Goal: Task Accomplishment & Management: Complete application form

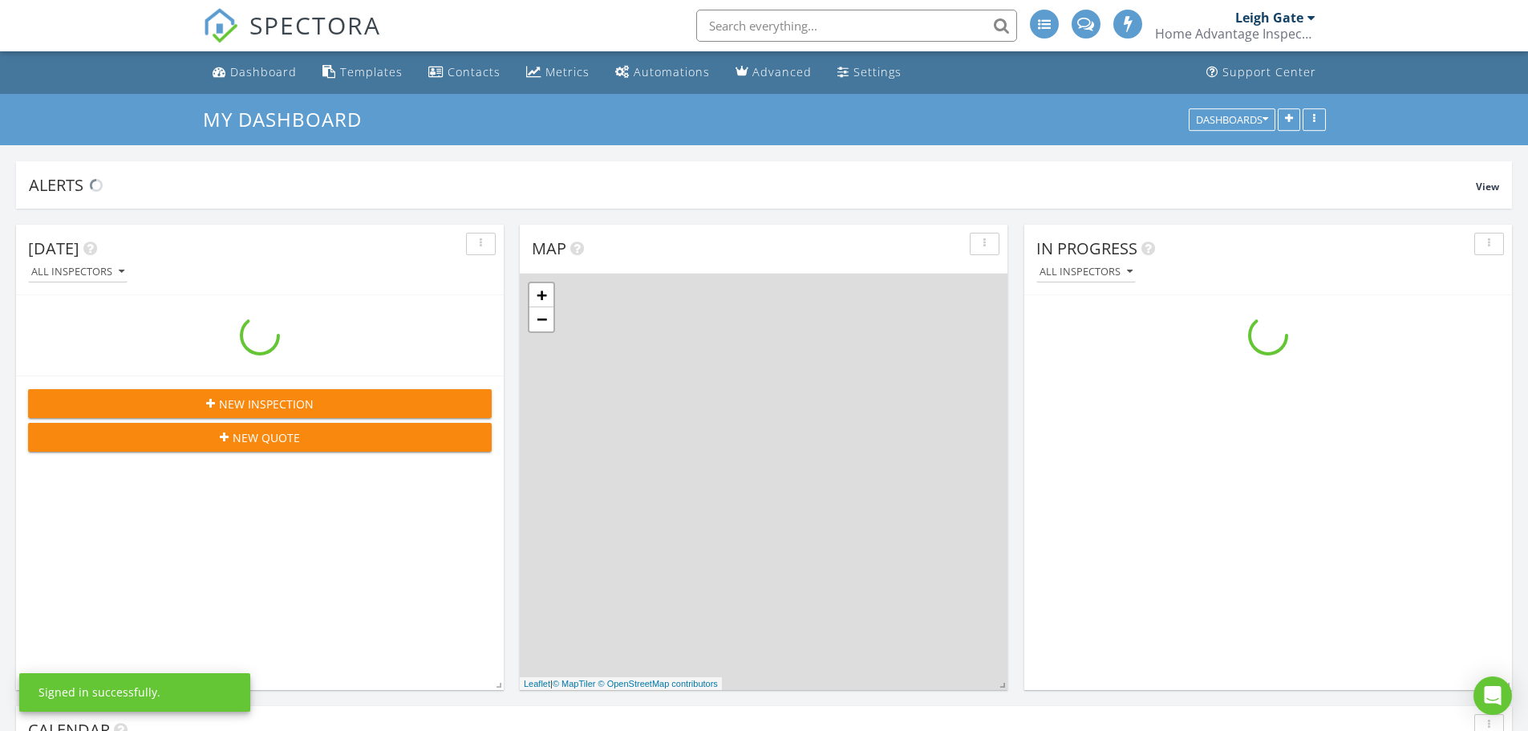
scroll to position [1485, 1553]
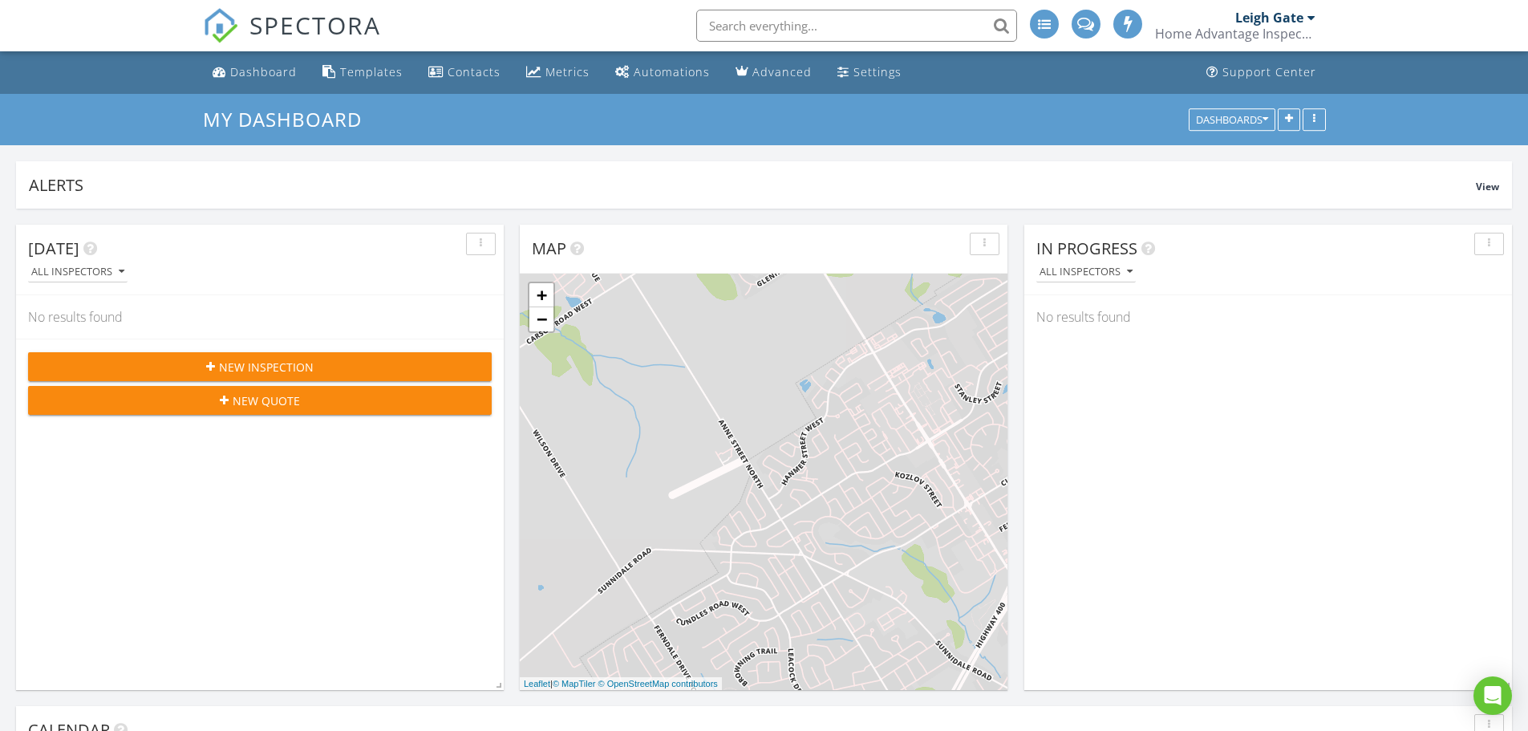
drag, startPoint x: 926, startPoint y: 452, endPoint x: 778, endPoint y: 524, distance: 163.9
click at [778, 524] on div "+ − Leaflet | © MapTiler © OpenStreetMap contributors" at bounding box center [764, 482] width 488 height 416
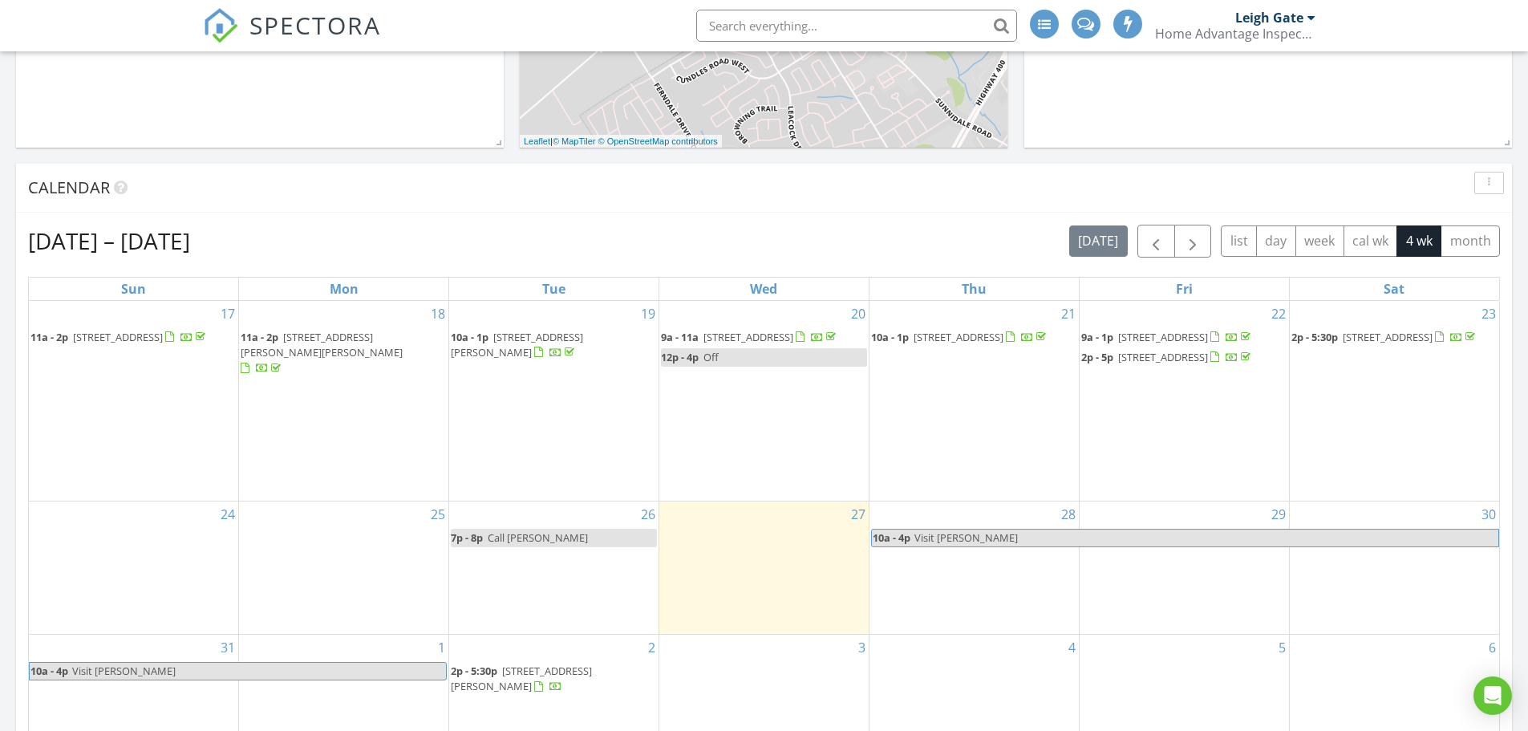
scroll to position [642, 0]
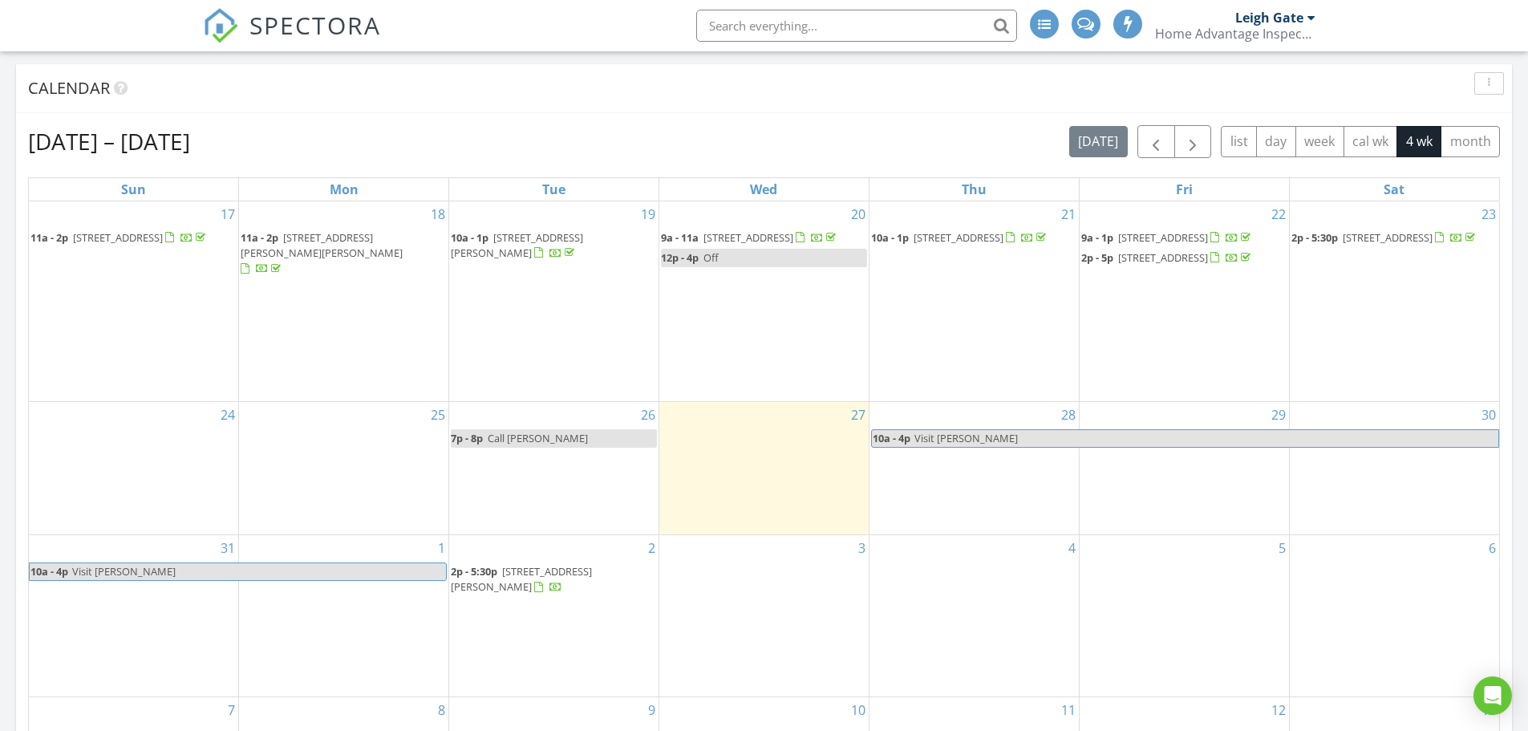
click at [545, 660] on div "2 2p - 5:30p [STREET_ADDRESS][PERSON_NAME]" at bounding box center [553, 615] width 209 height 161
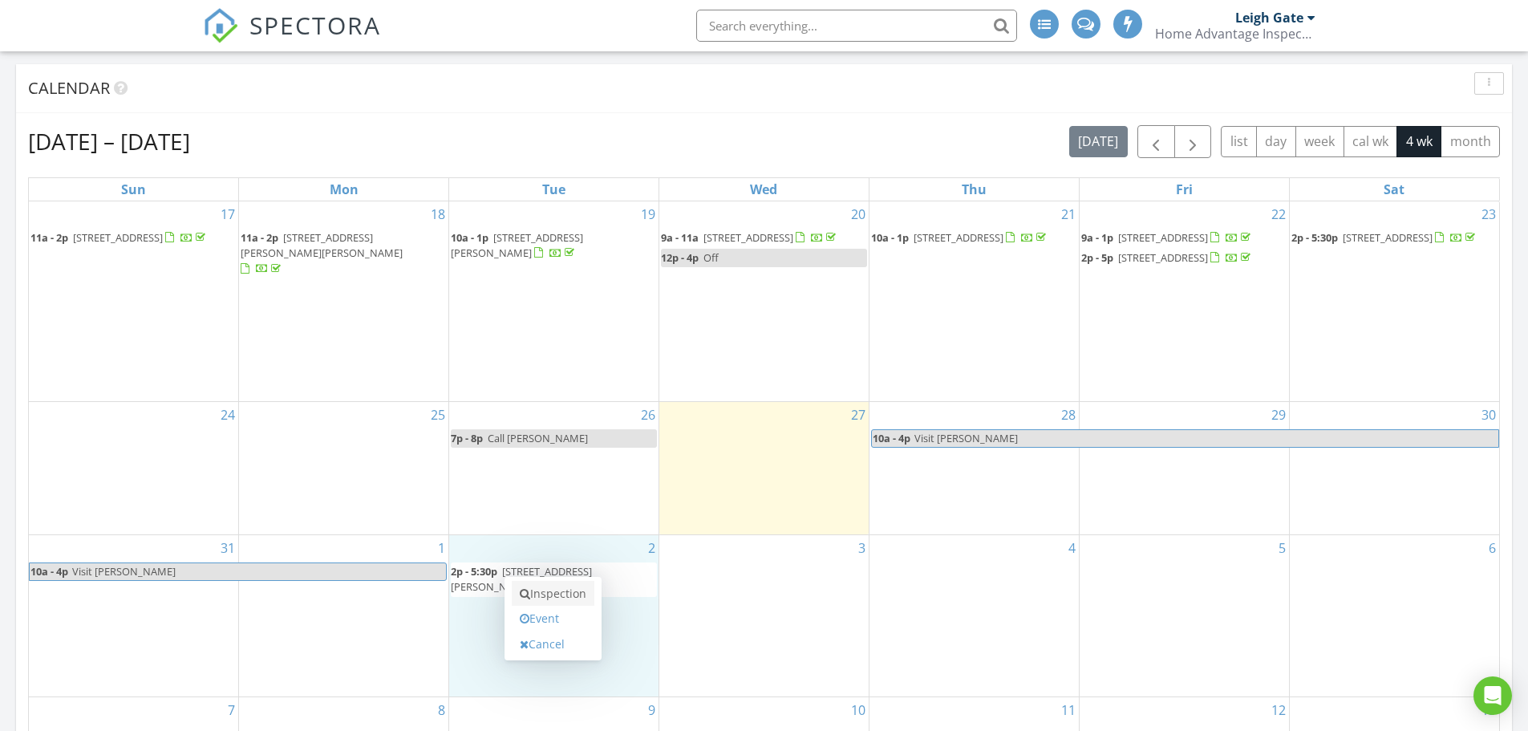
click at [553, 591] on link "Inspection" at bounding box center [553, 594] width 83 height 26
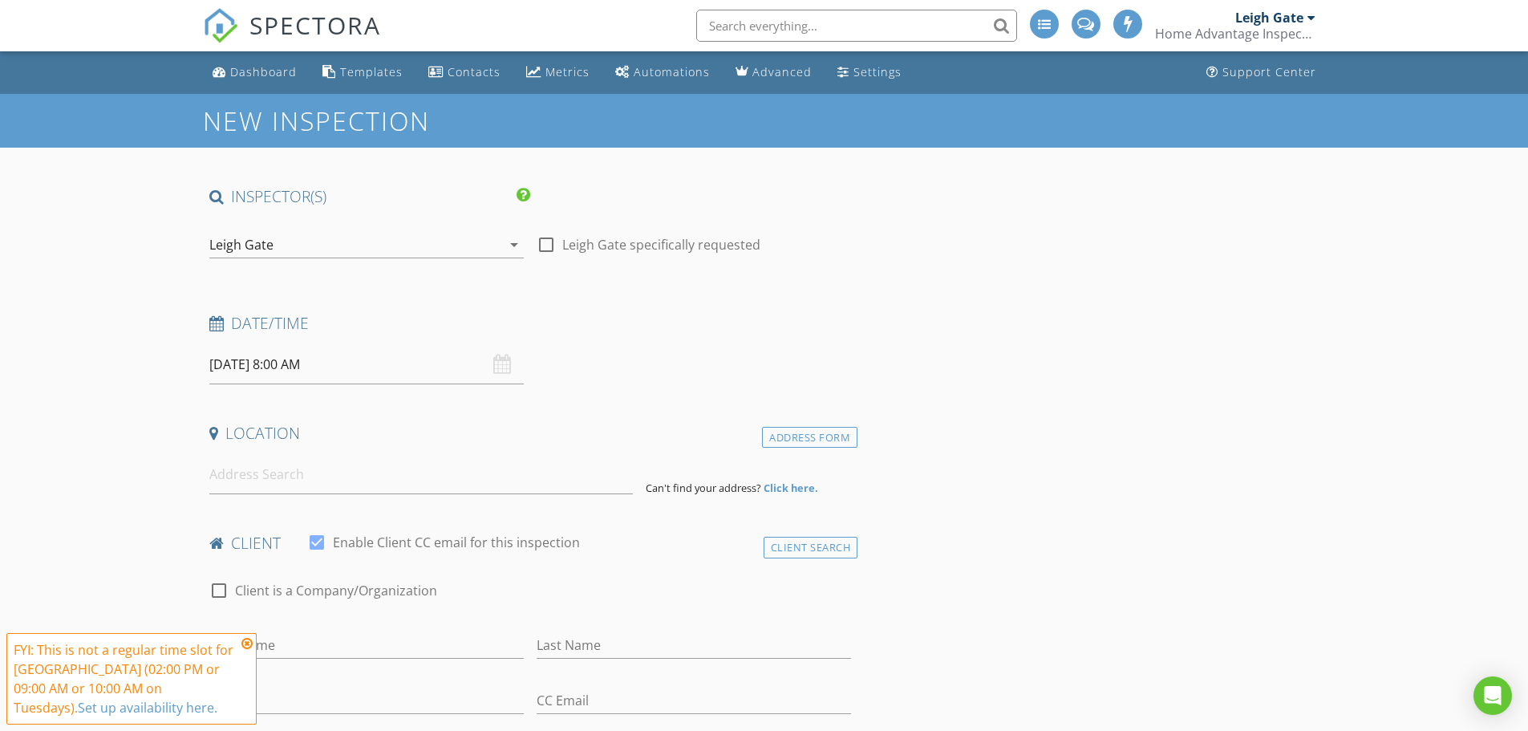
drag, startPoint x: 243, startPoint y: 644, endPoint x: 243, endPoint y: 625, distance: 19.2
click at [243, 644] on icon at bounding box center [246, 643] width 11 height 13
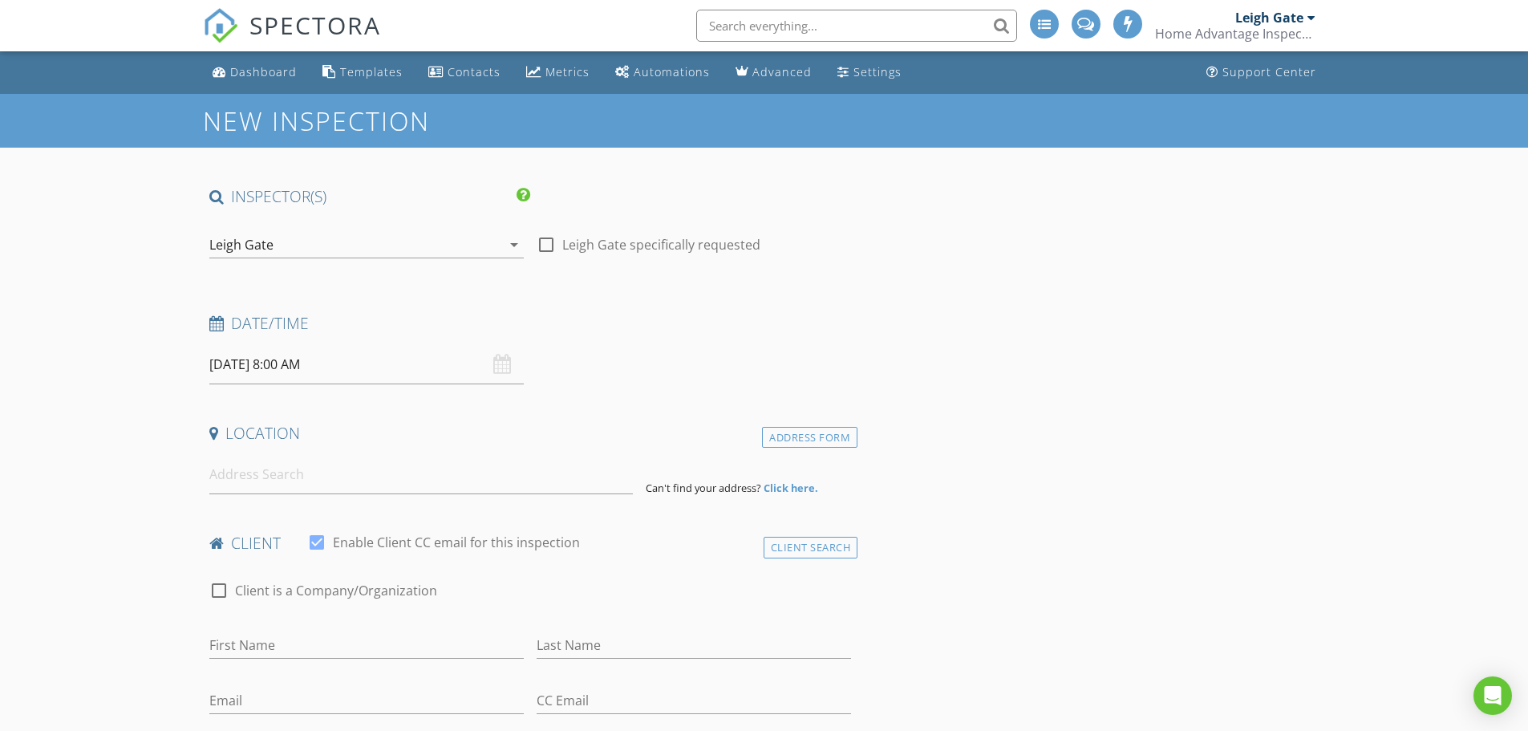
click at [265, 363] on input "09/02/2025 8:00 AM" at bounding box center [366, 364] width 314 height 39
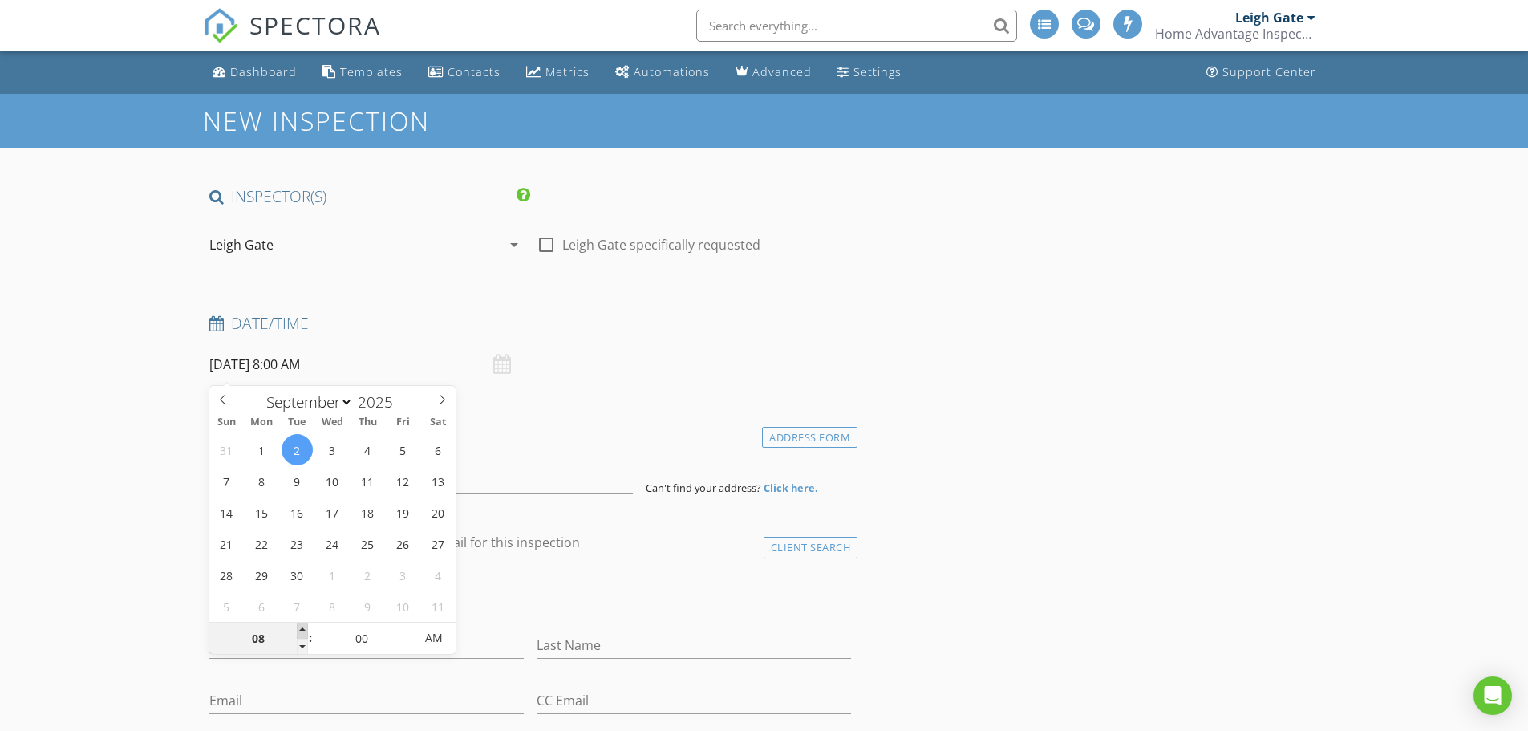
type input "09"
type input "09/02/2025 9:00 AM"
click at [300, 625] on span at bounding box center [302, 630] width 11 height 16
type input "10"
type input "[DATE] 10:00 AM"
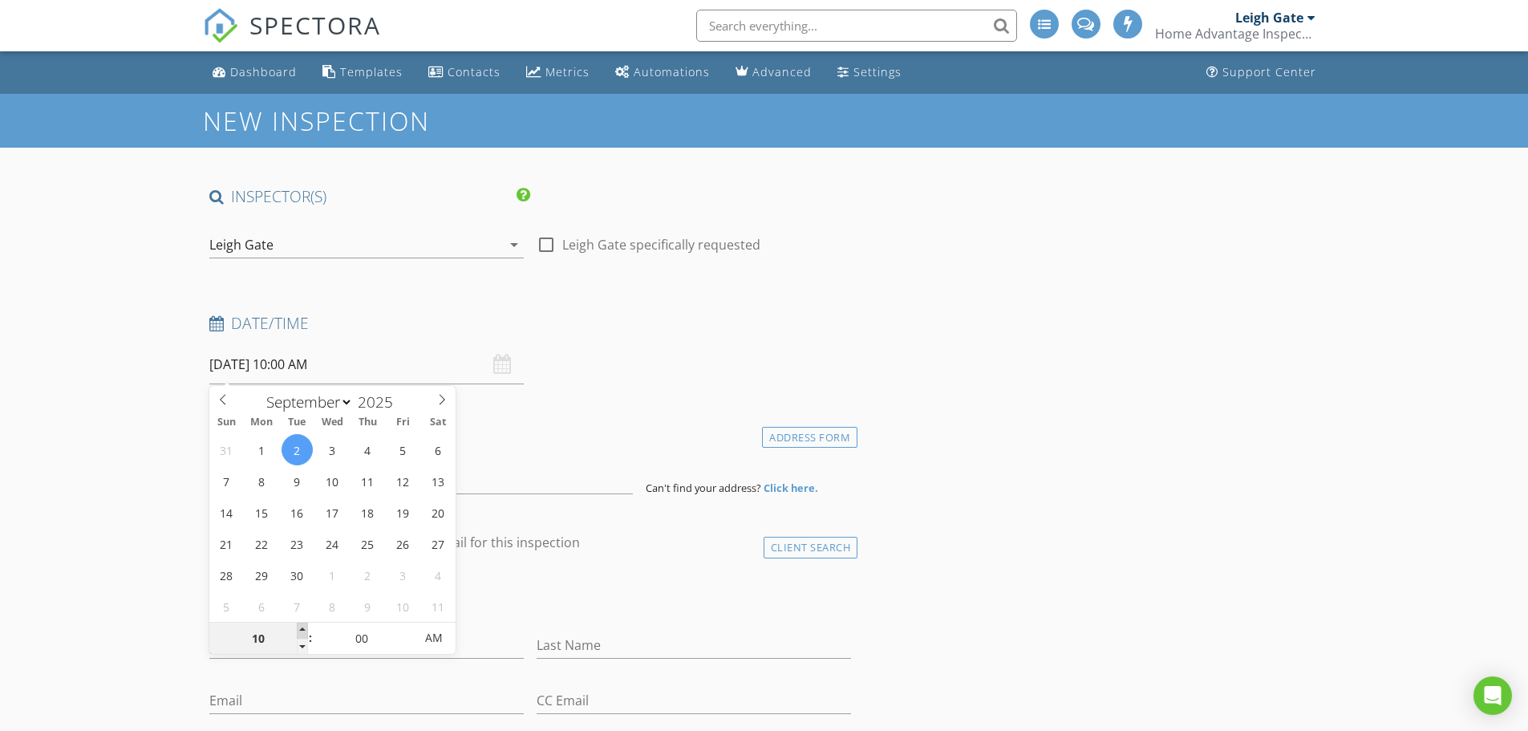
click at [300, 626] on span at bounding box center [302, 630] width 11 height 16
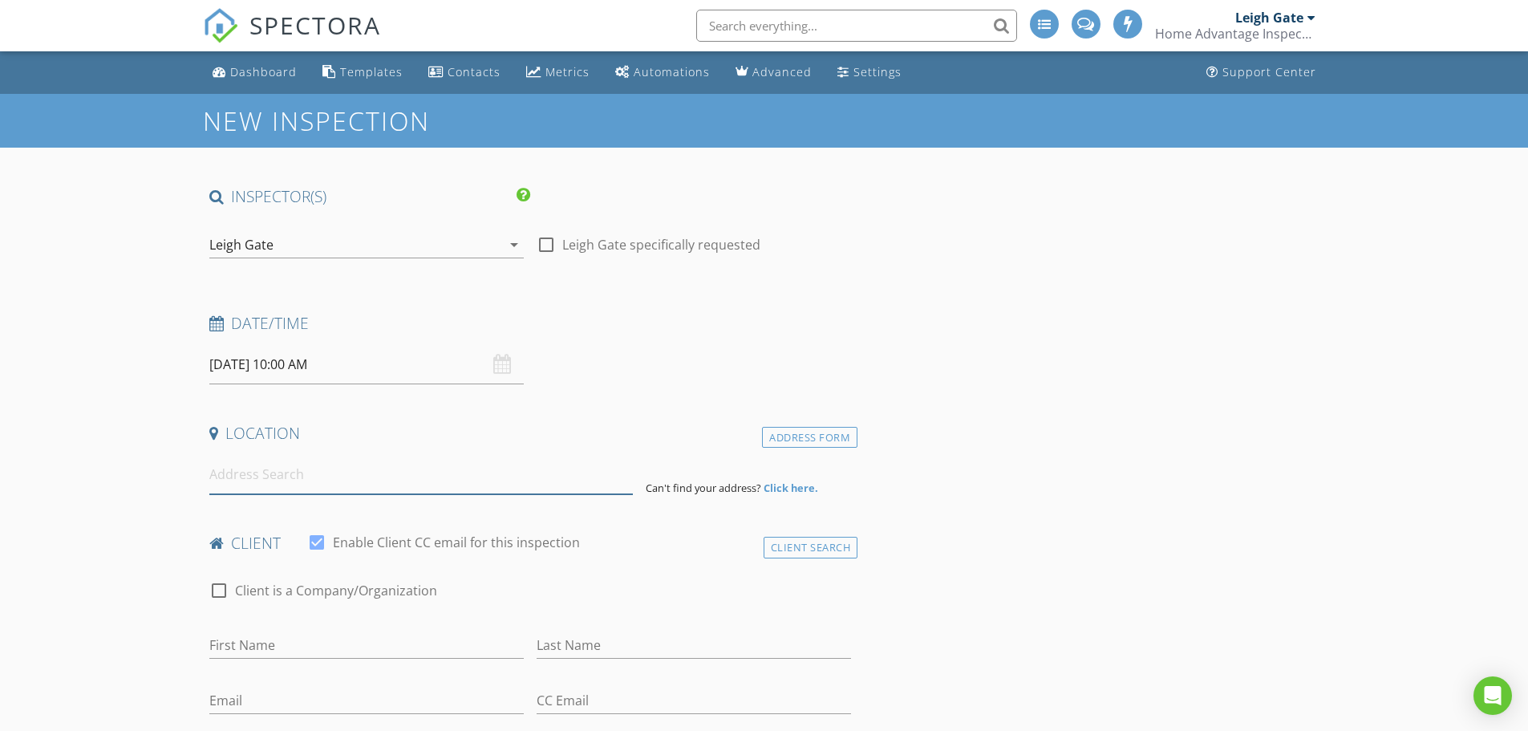
click at [237, 480] on input at bounding box center [420, 474] width 423 height 39
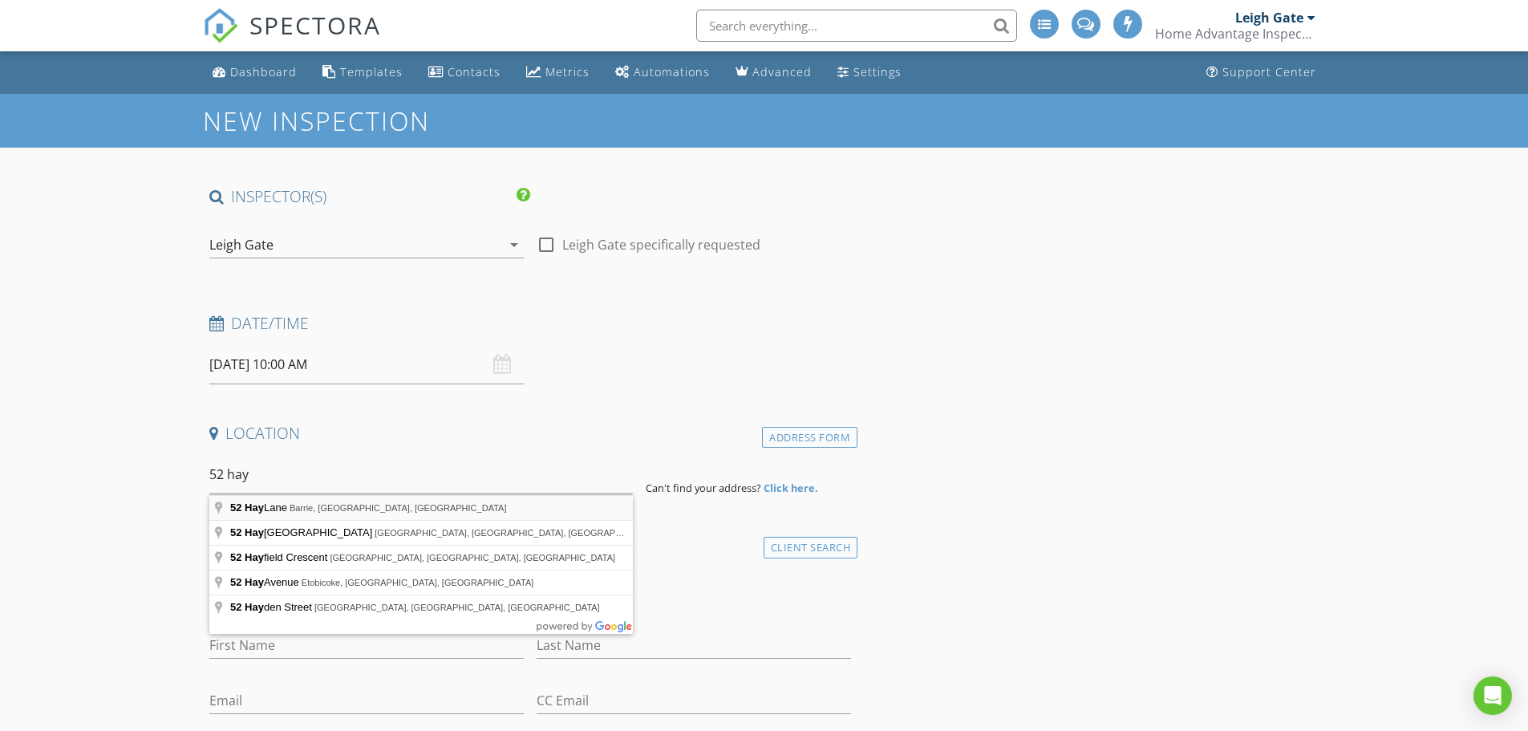
type input "52 Hay Lane, Barrie, ON, Canada"
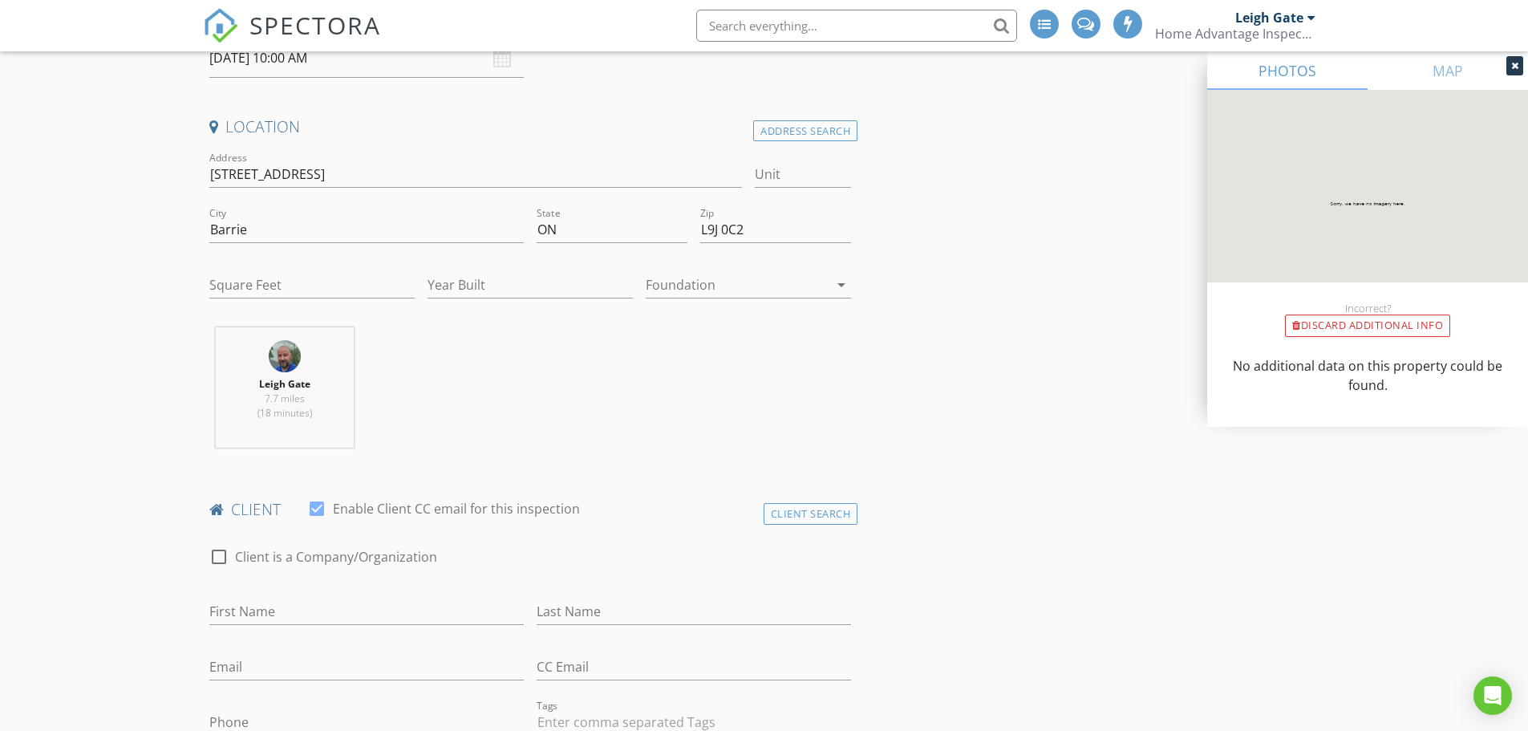
scroll to position [321, 0]
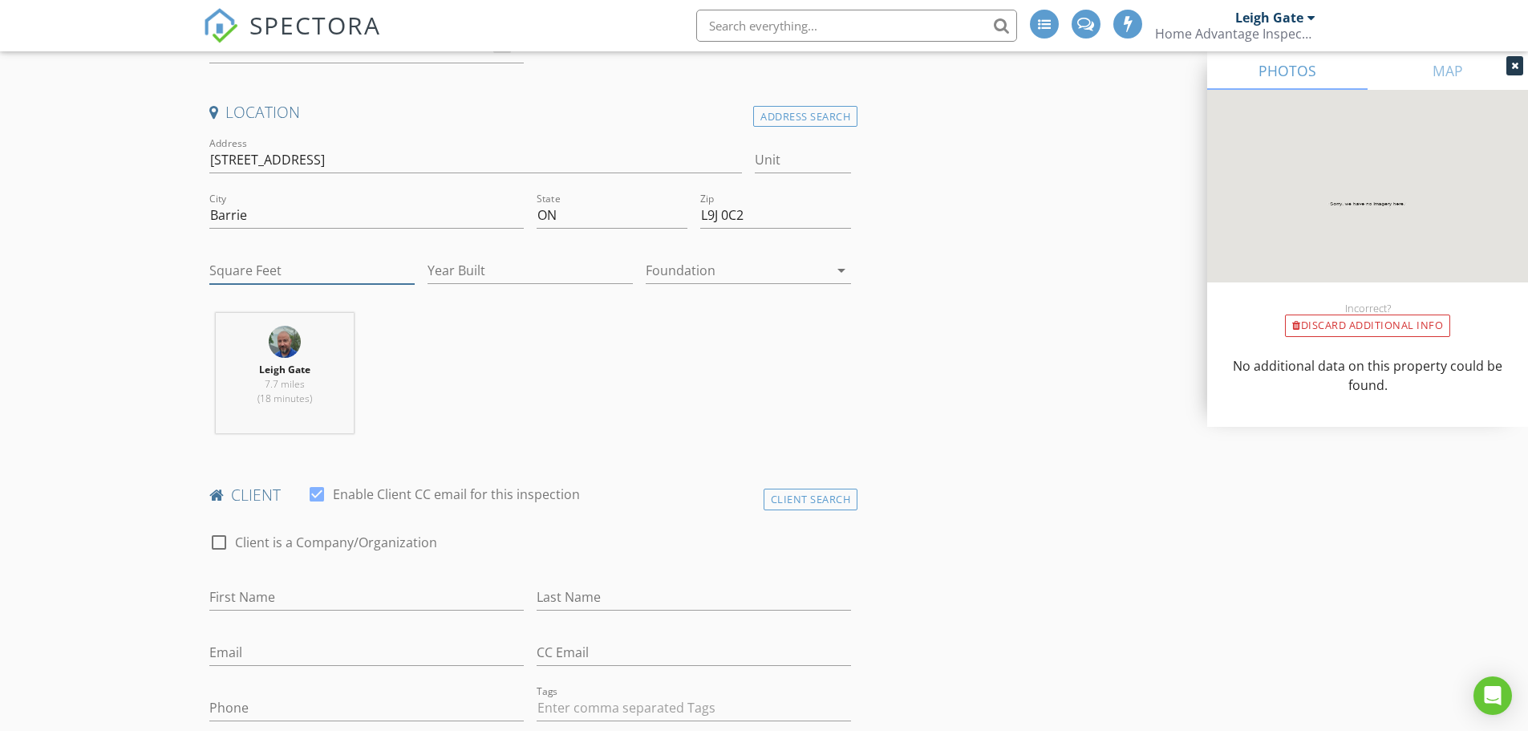
click at [250, 272] on input "Square Feet" at bounding box center [311, 270] width 205 height 26
type input "1100"
click at [714, 272] on div at bounding box center [737, 270] width 183 height 26
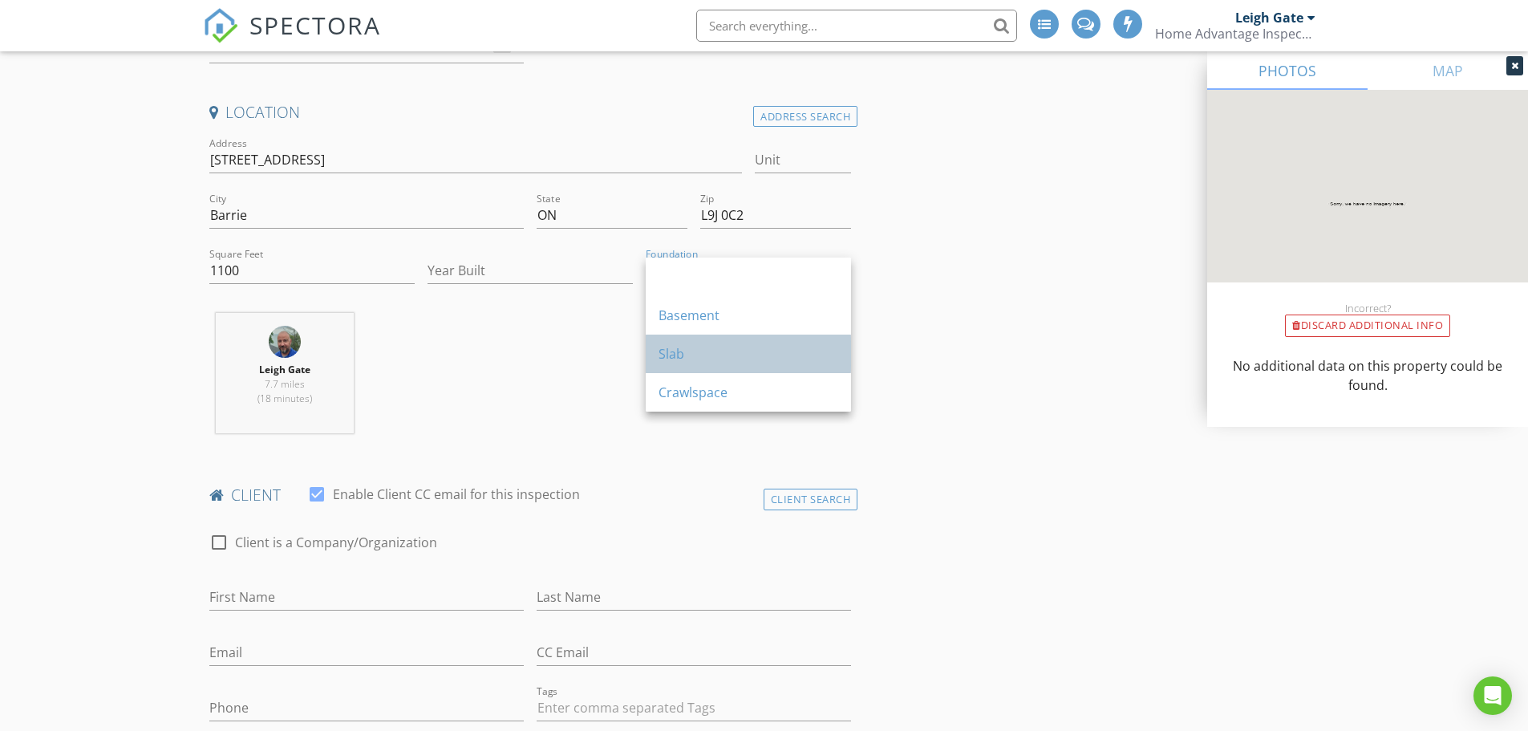
click at [707, 357] on div "Slab" at bounding box center [749, 353] width 180 height 19
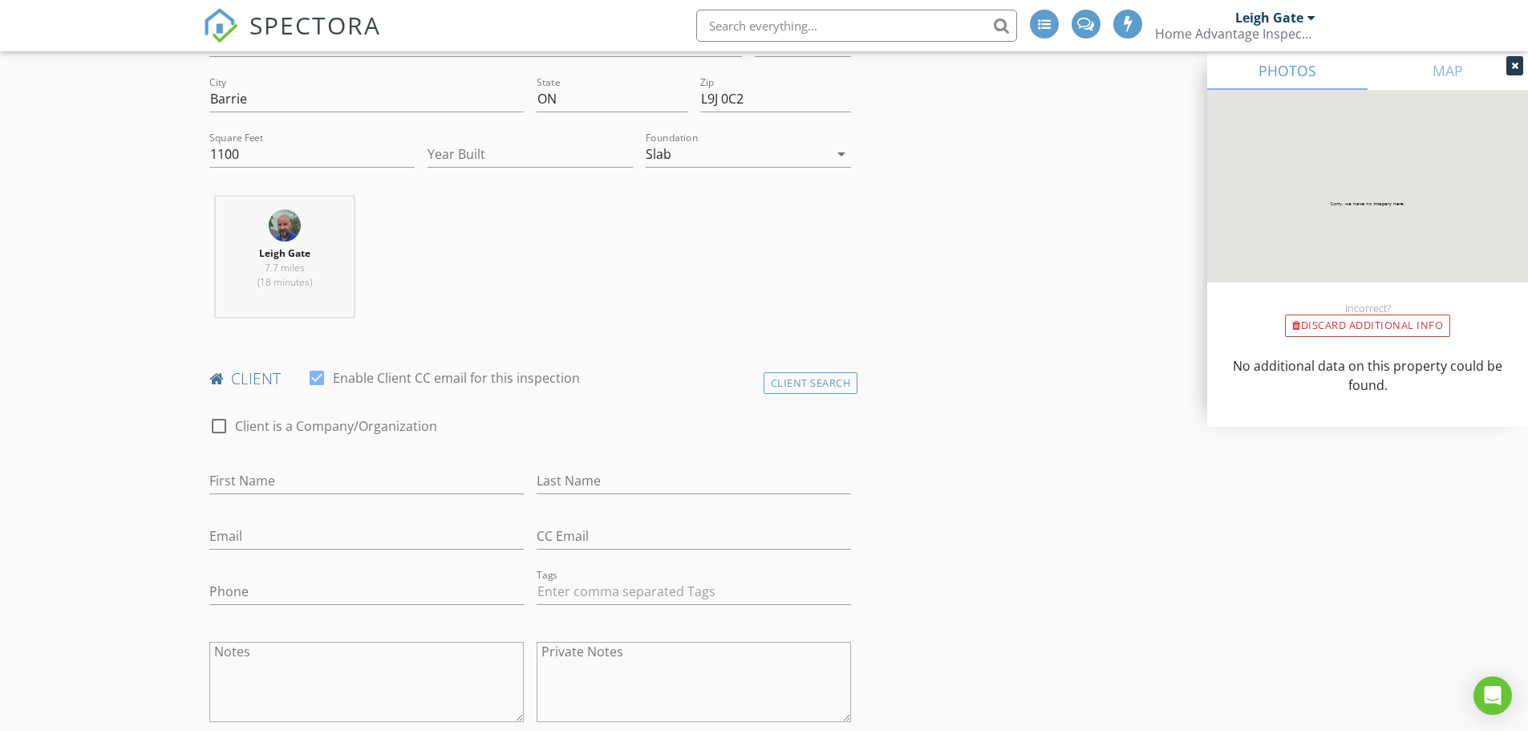
scroll to position [561, 0]
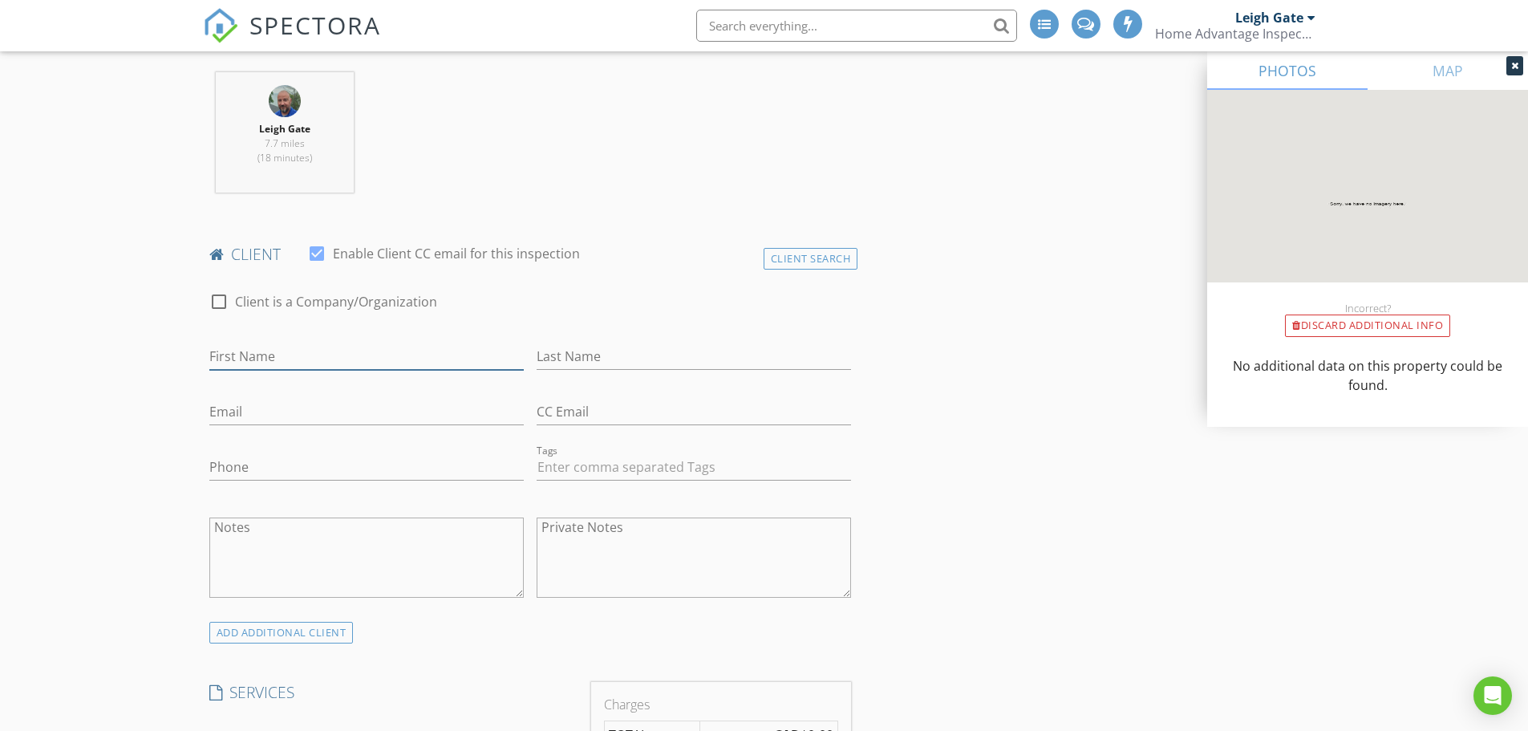
click at [306, 351] on input "First Name" at bounding box center [366, 356] width 314 height 26
type input "[PERSON_NAME]"
type input "Tandazo"
click at [247, 464] on input "Phone" at bounding box center [366, 467] width 314 height 26
type input "[PHONE_NUMBER]"
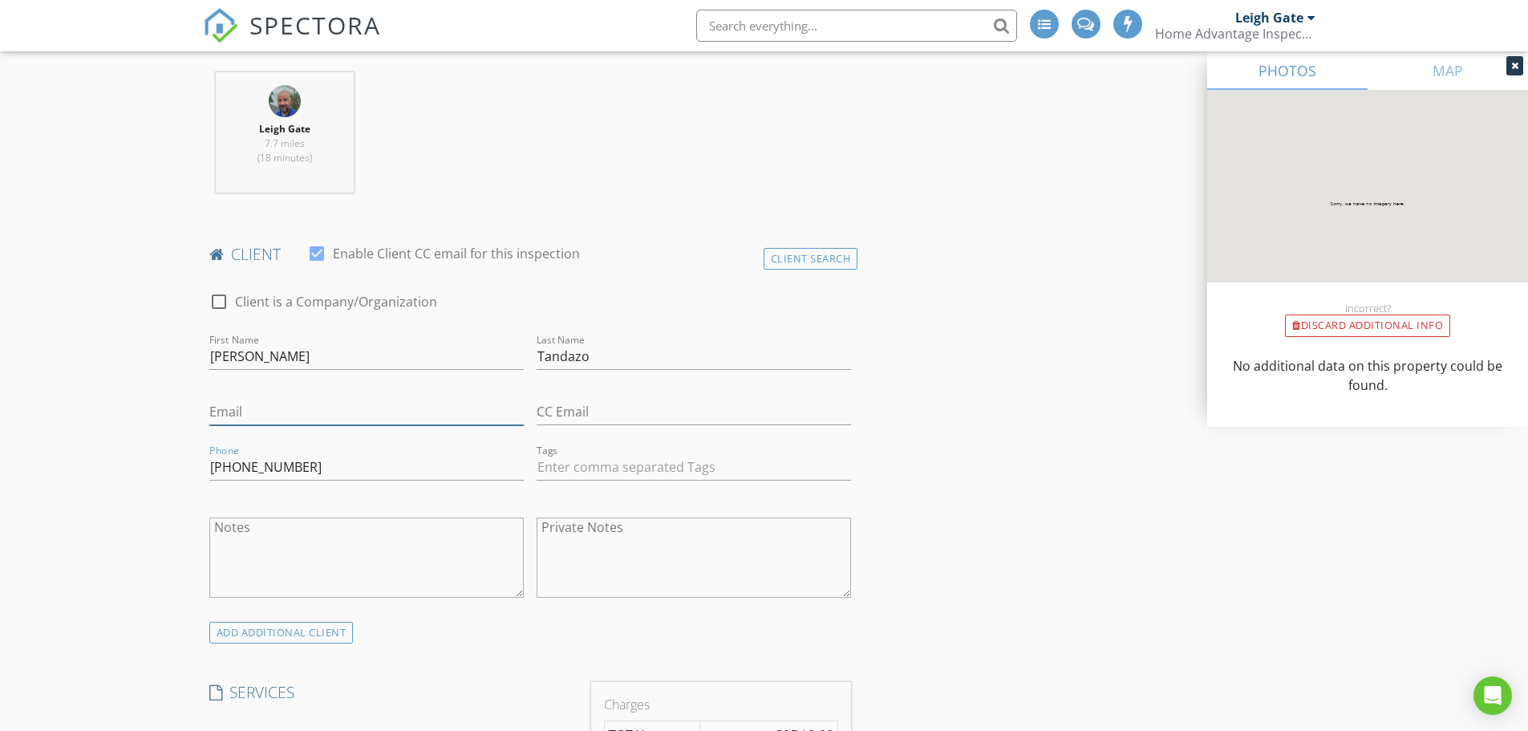
click at [241, 413] on input "Email" at bounding box center [366, 412] width 314 height 26
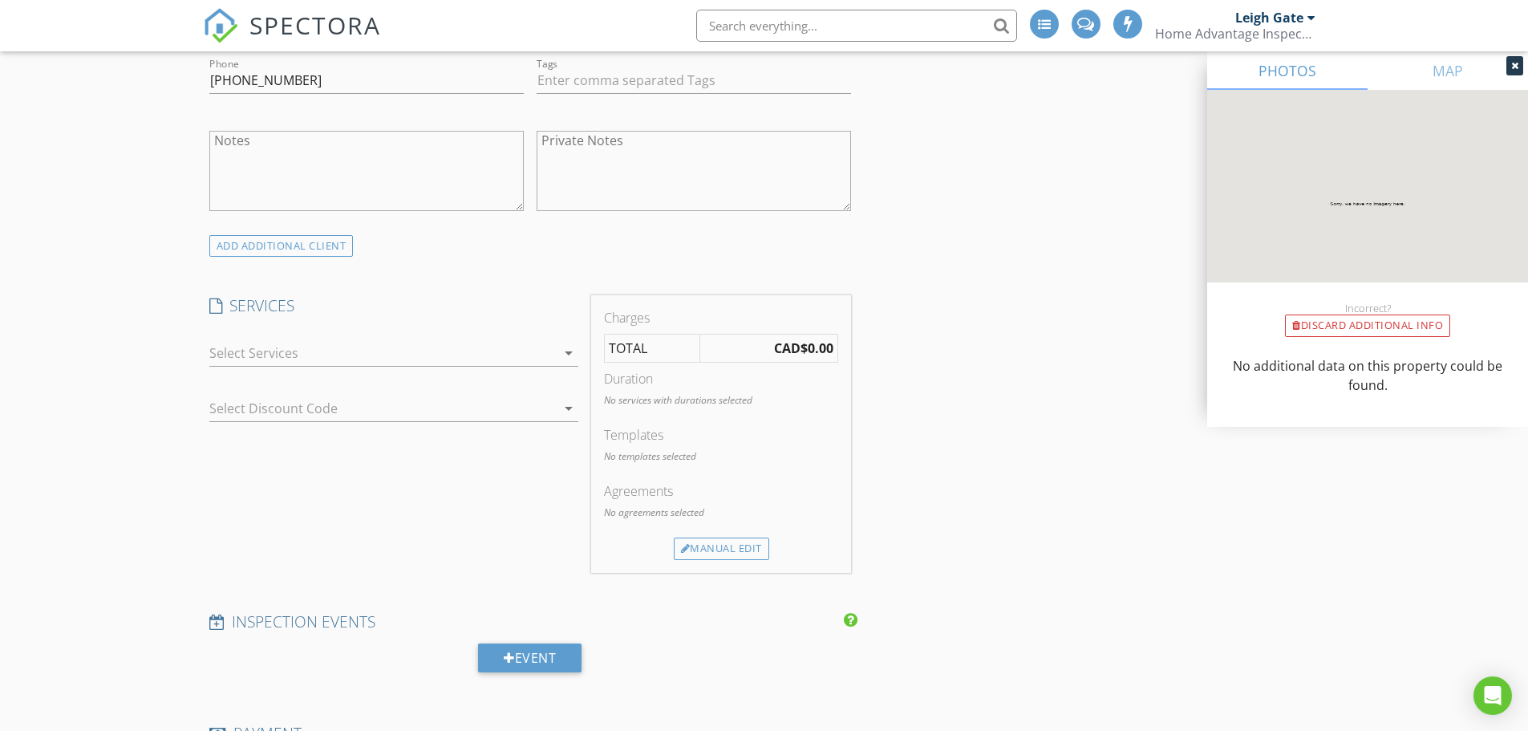
scroll to position [962, 0]
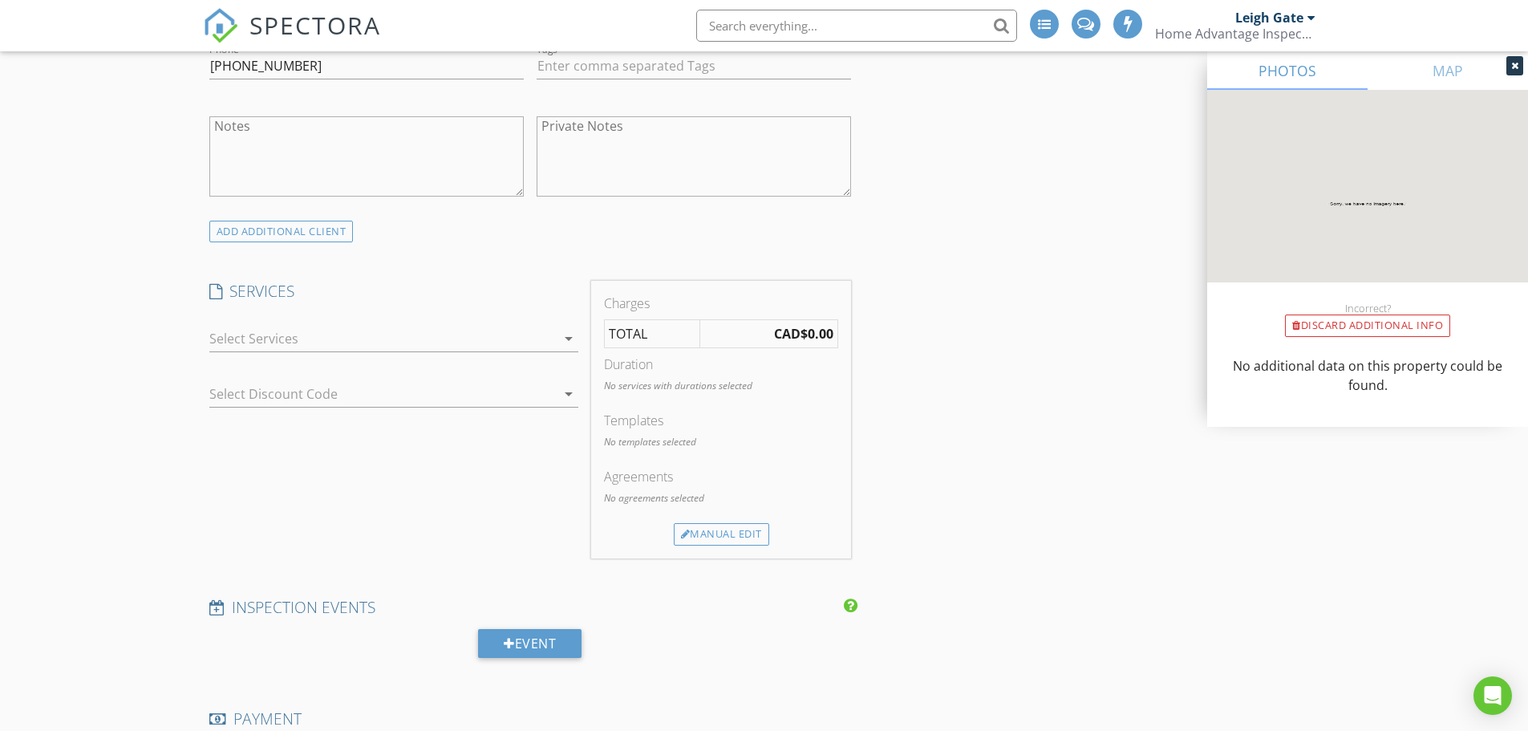
type input "[EMAIL_ADDRESS][DOMAIN_NAME]"
click at [291, 338] on div at bounding box center [382, 339] width 346 height 26
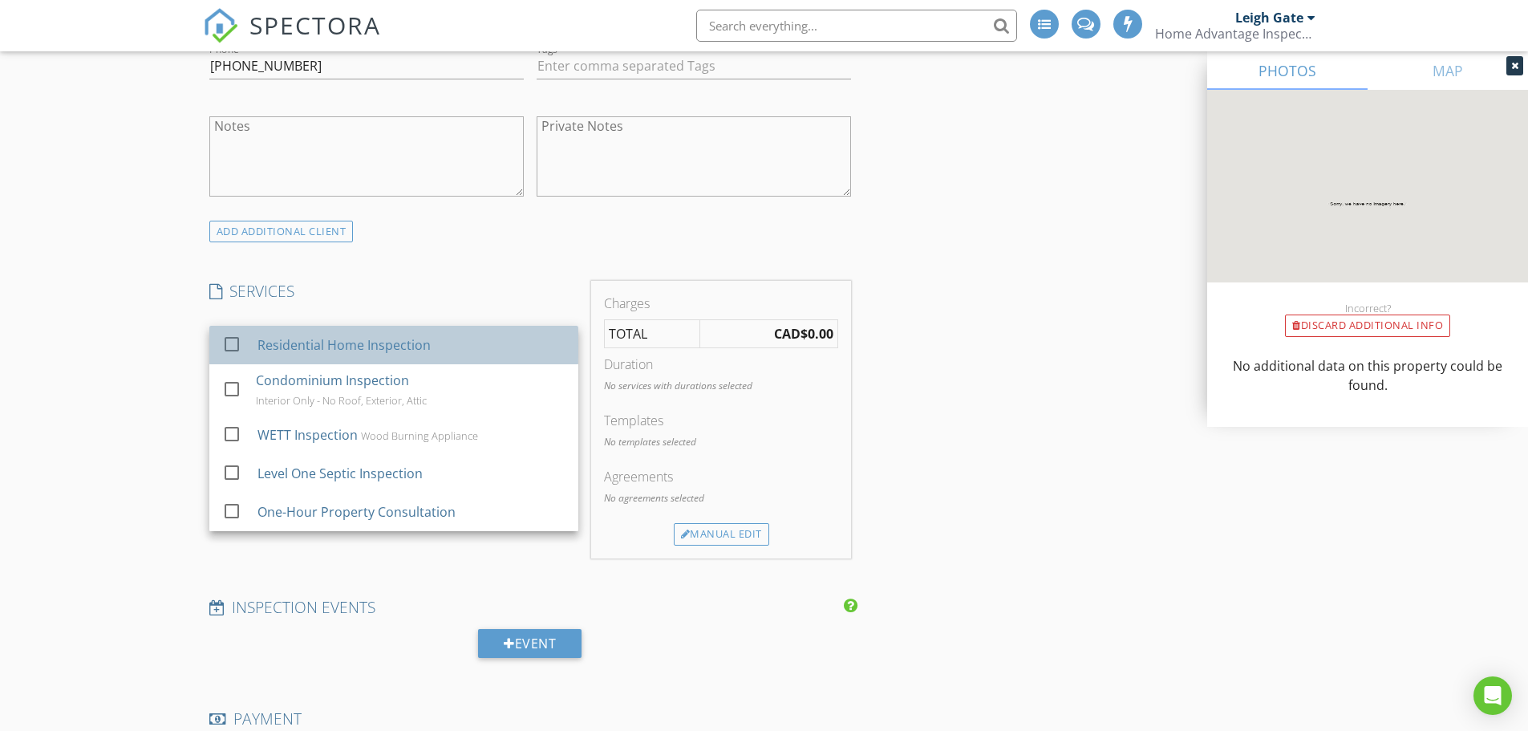
click at [288, 355] on div "Residential Home Inspection" at bounding box center [411, 345] width 308 height 32
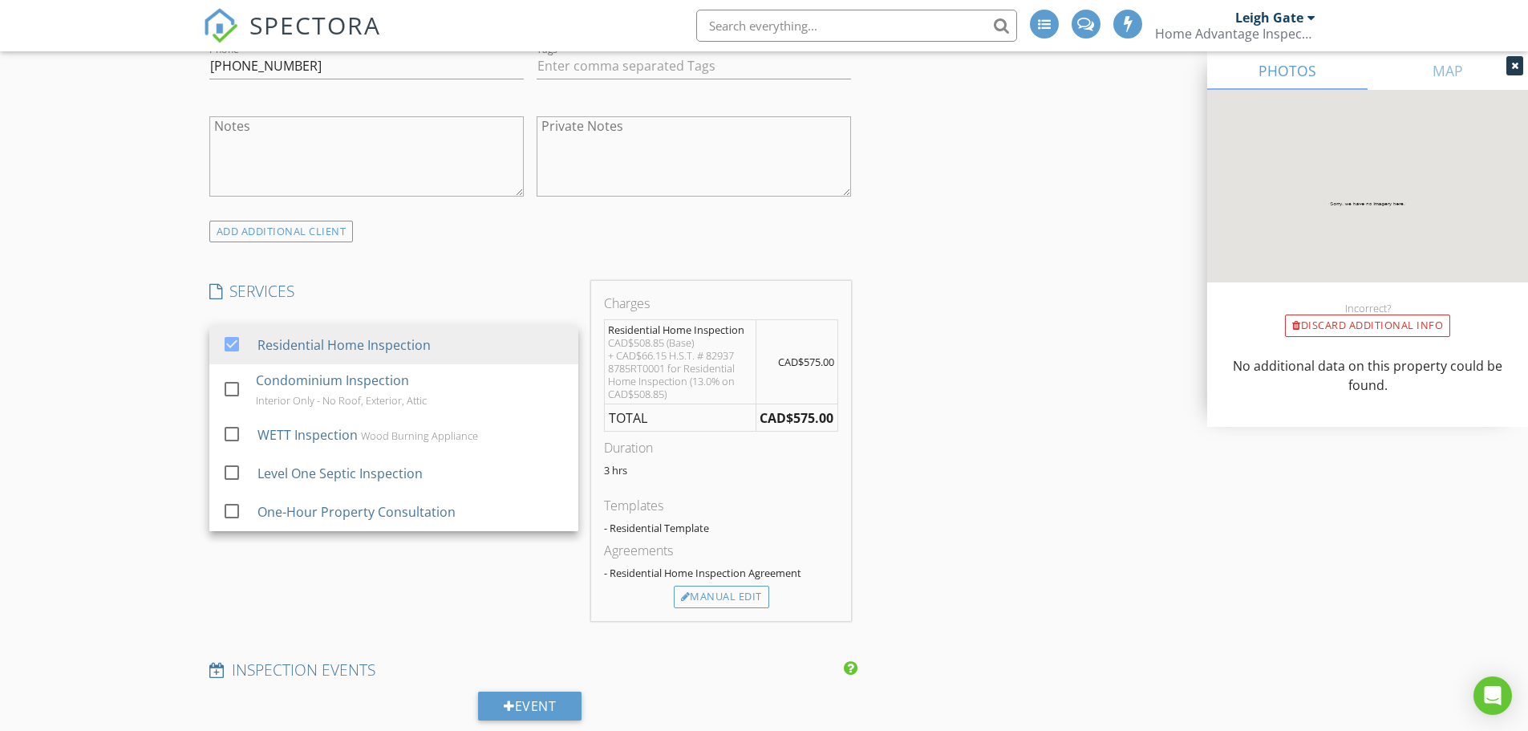
click at [146, 425] on div "New Inspection INSPECTOR(S) check_box Leigh Gate PRIMARY Leigh Gate arrow_drop_…" at bounding box center [764, 598] width 1528 height 2934
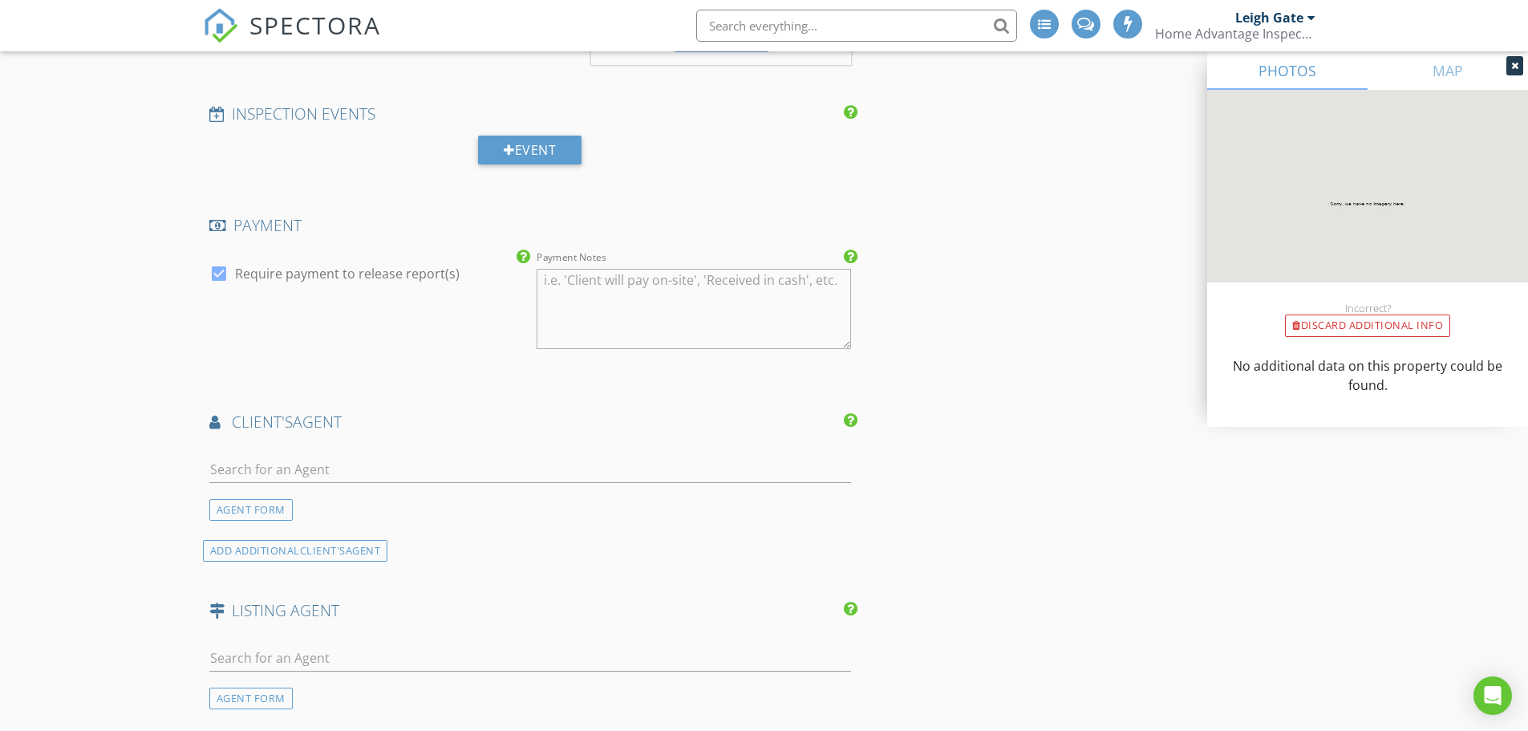
scroll to position [1604, 0]
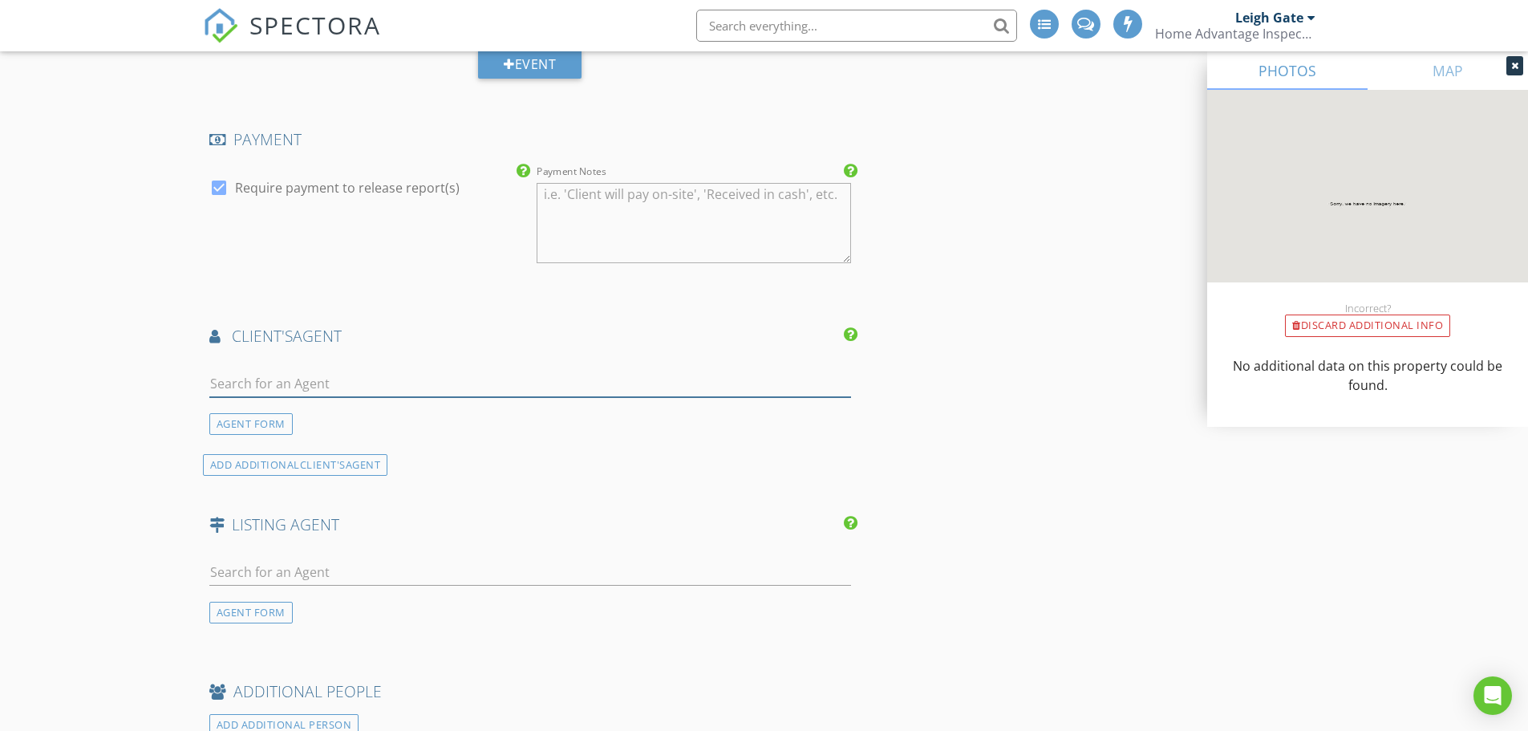
click at [264, 387] on input "text" at bounding box center [530, 384] width 642 height 26
type input "[PERSON_NAME]"
click at [268, 415] on div "No results found. Click to add a new Agent" at bounding box center [337, 418] width 241 height 19
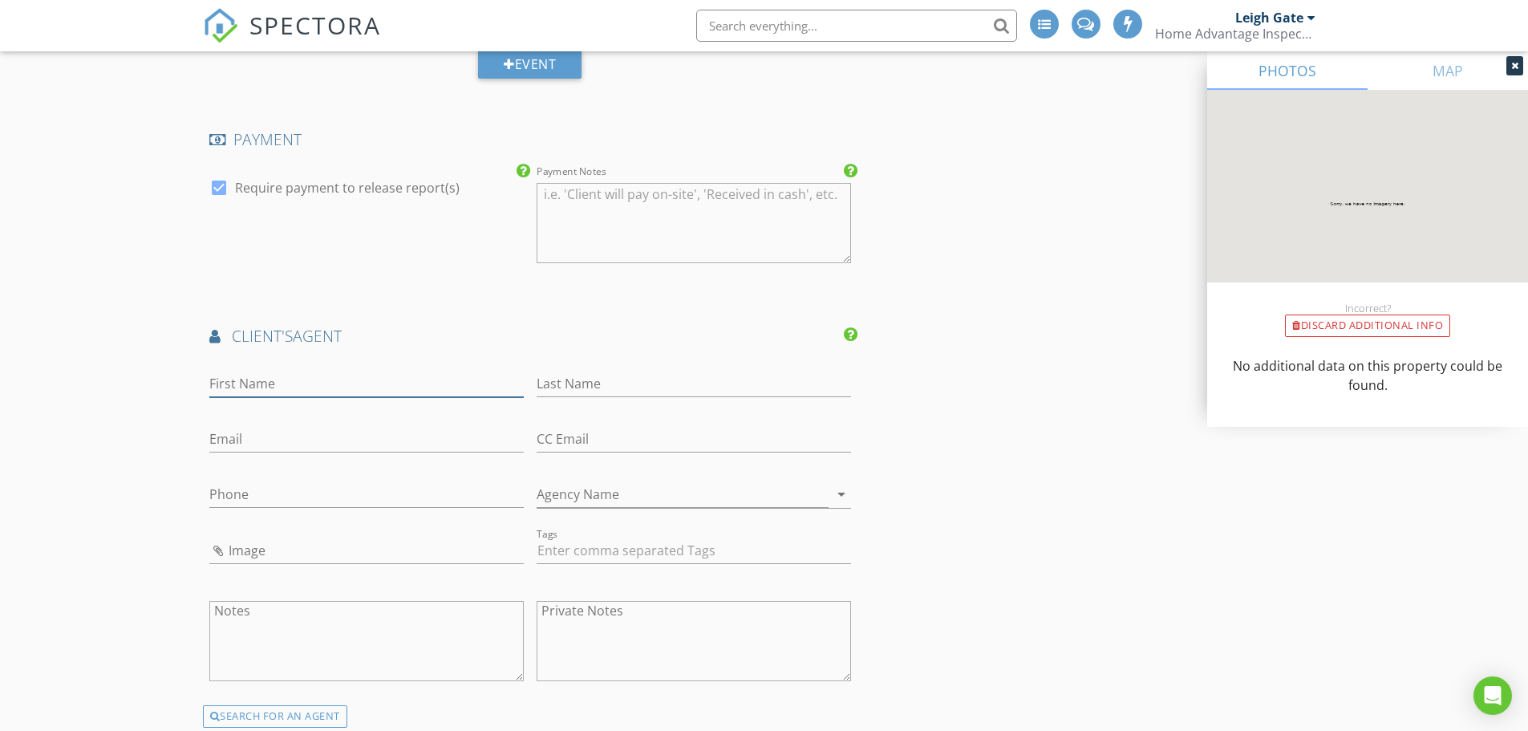
click at [258, 388] on input "First Name" at bounding box center [366, 384] width 314 height 26
type input "[PERSON_NAME]"
type input "Do Paco"
click at [286, 435] on input "Email" at bounding box center [366, 439] width 314 height 26
type input "[EMAIL_ADDRESS][DOMAIN_NAME]"
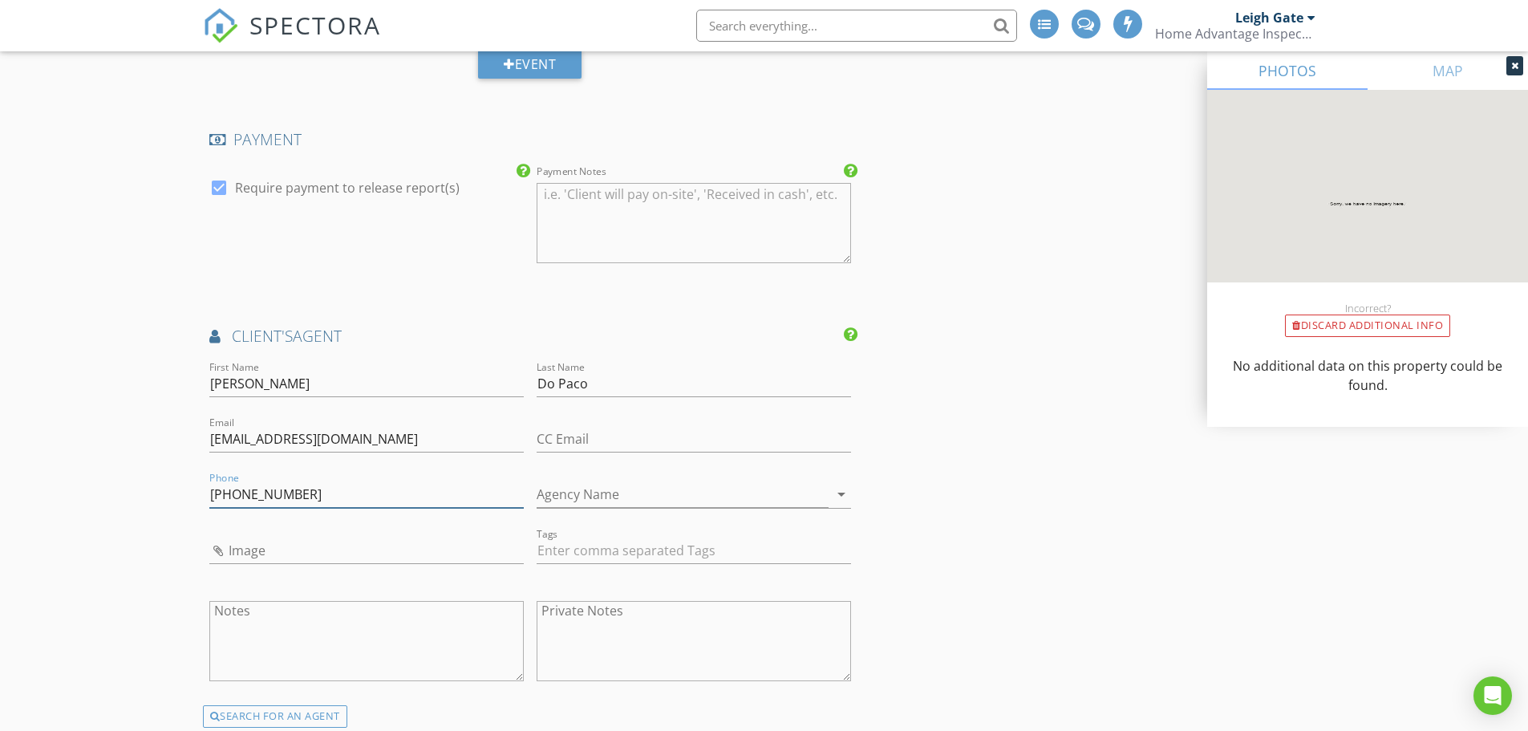
type input "[PHONE_NUMBER]"
click at [621, 487] on input "Agency Name" at bounding box center [683, 494] width 292 height 26
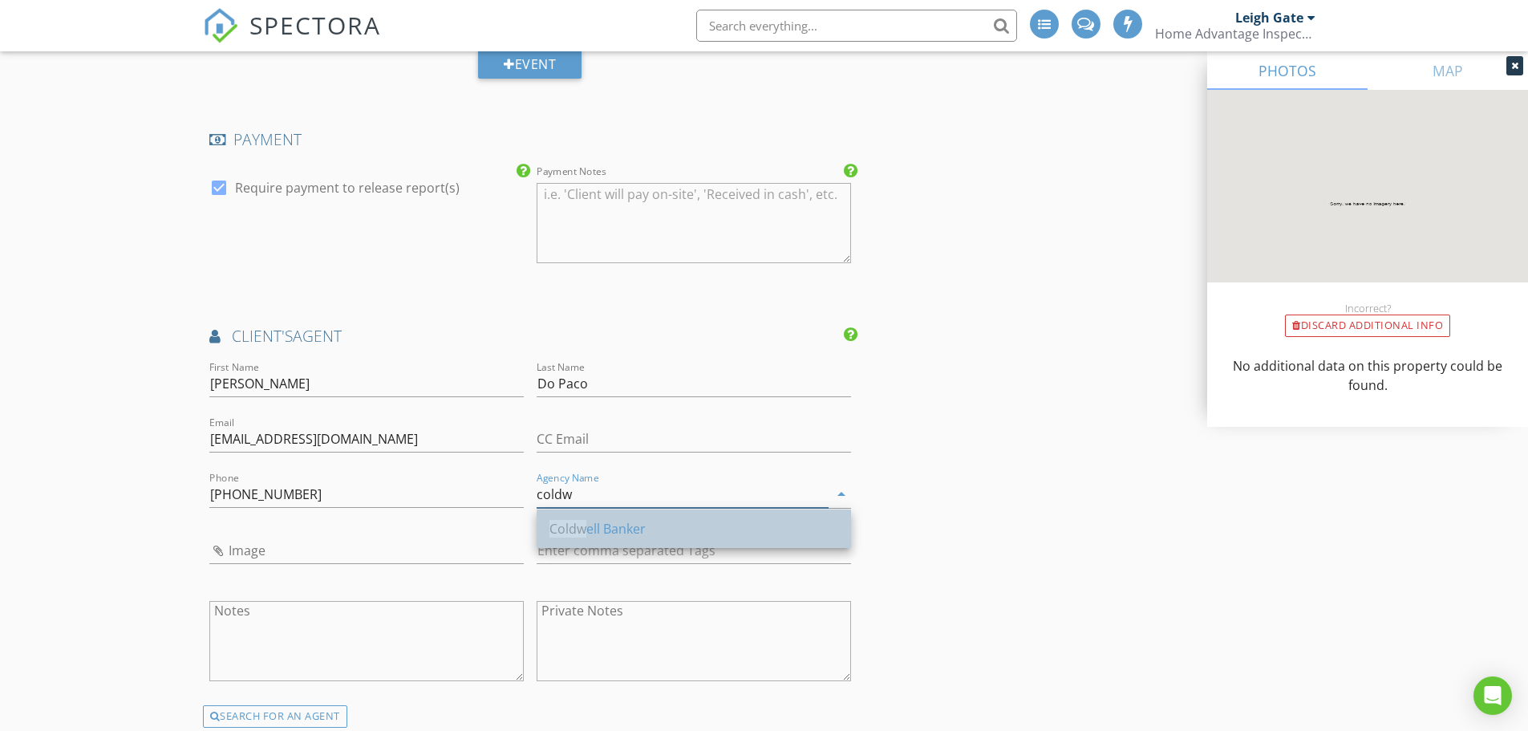
click at [608, 525] on div "Coldw ell Banker" at bounding box center [693, 528] width 289 height 19
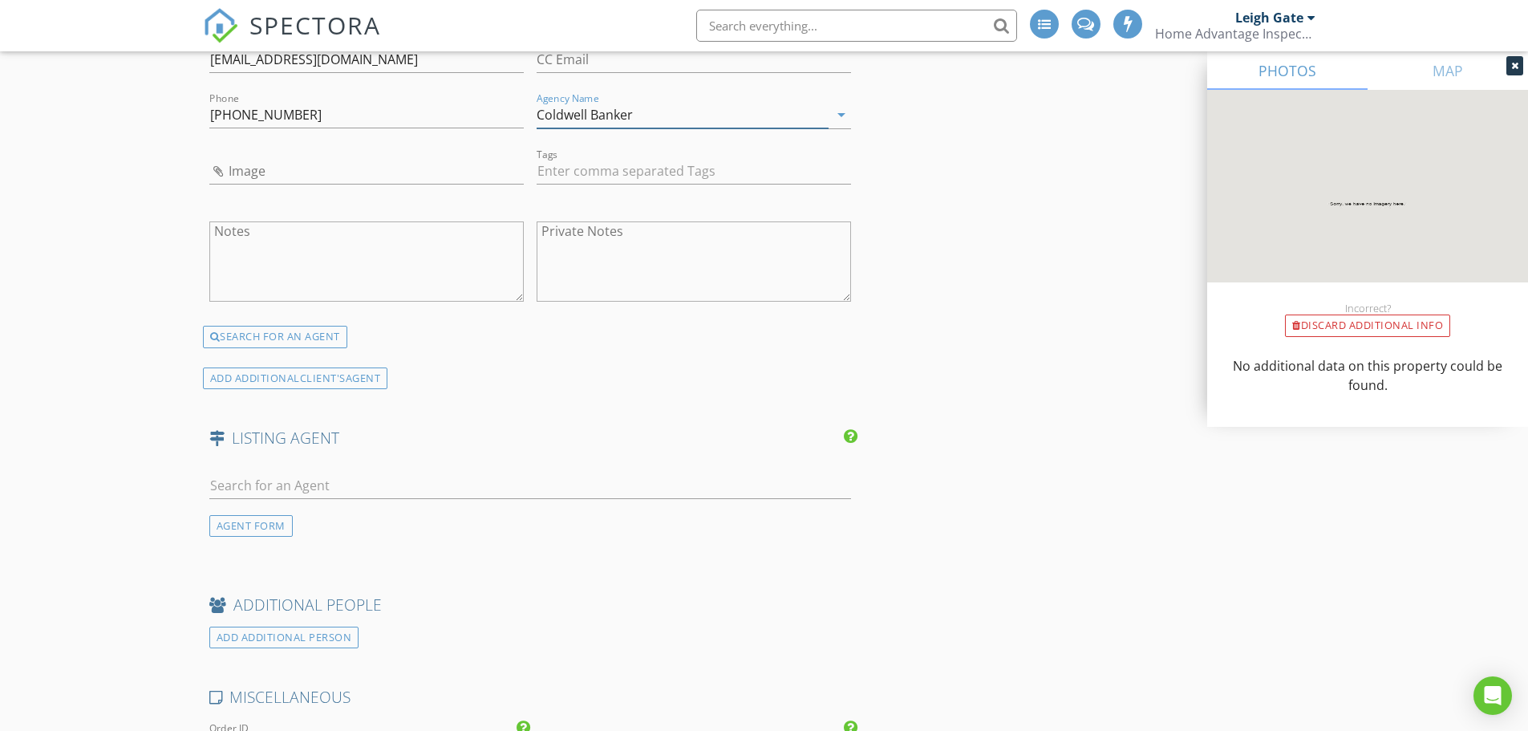
scroll to position [2085, 0]
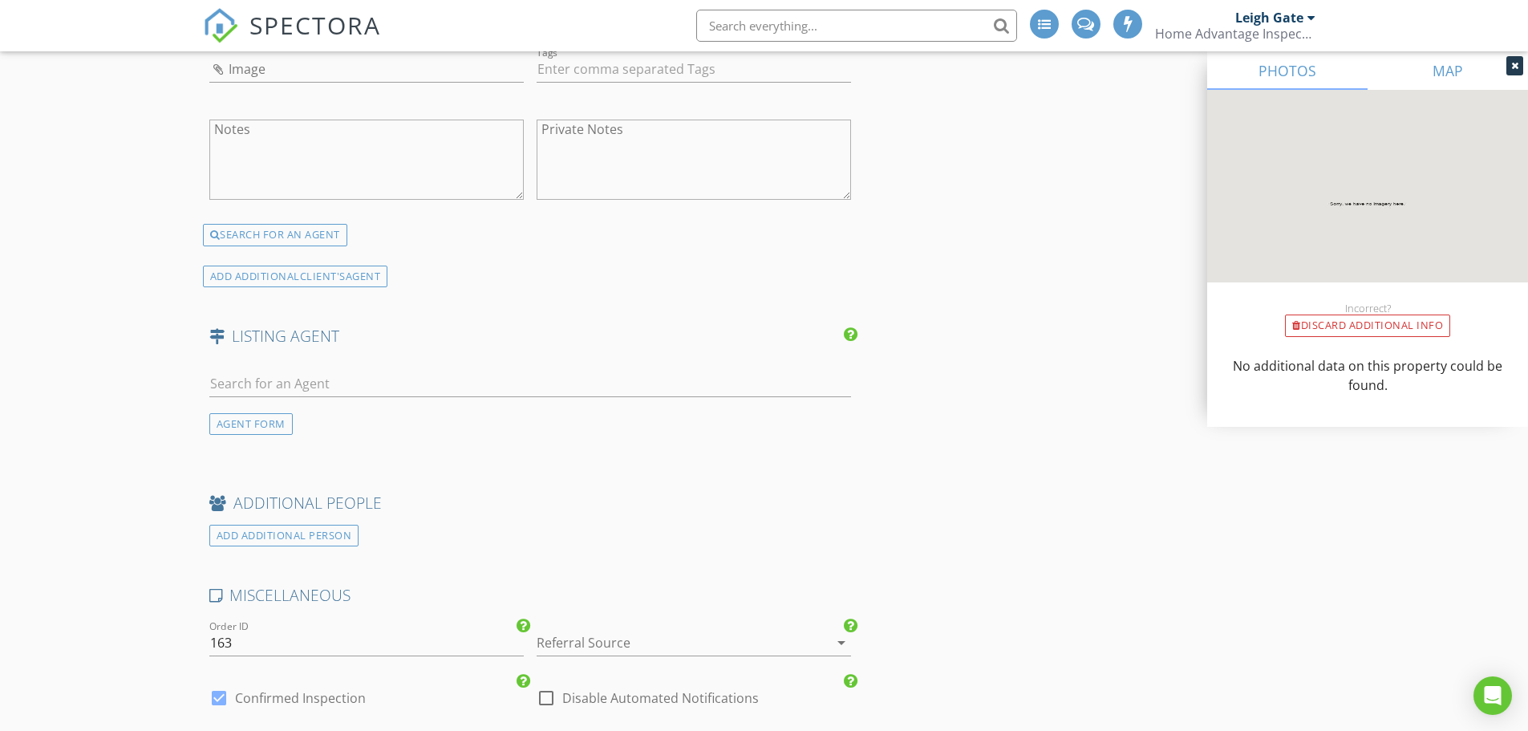
type input "Coldwell Banker"
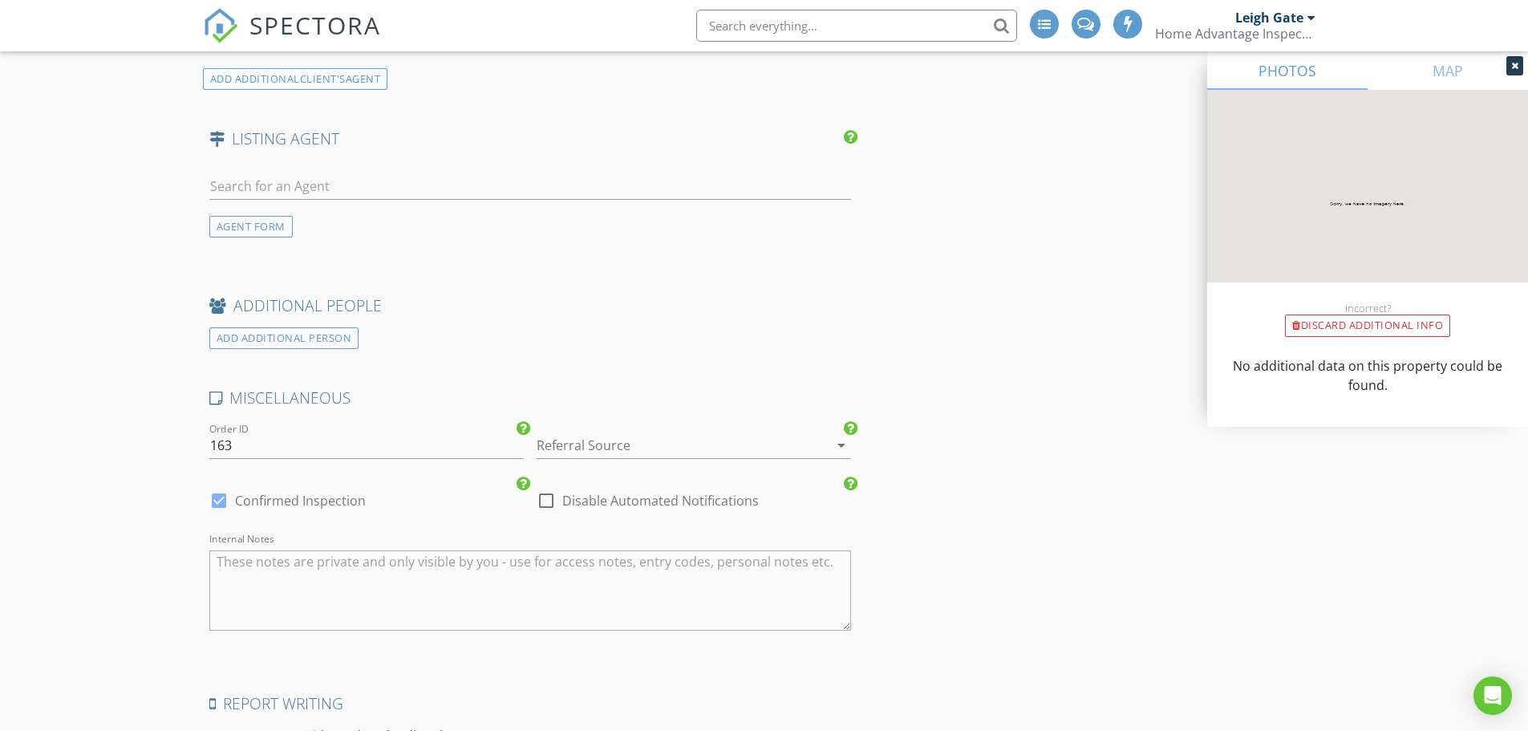
scroll to position [2326, 0]
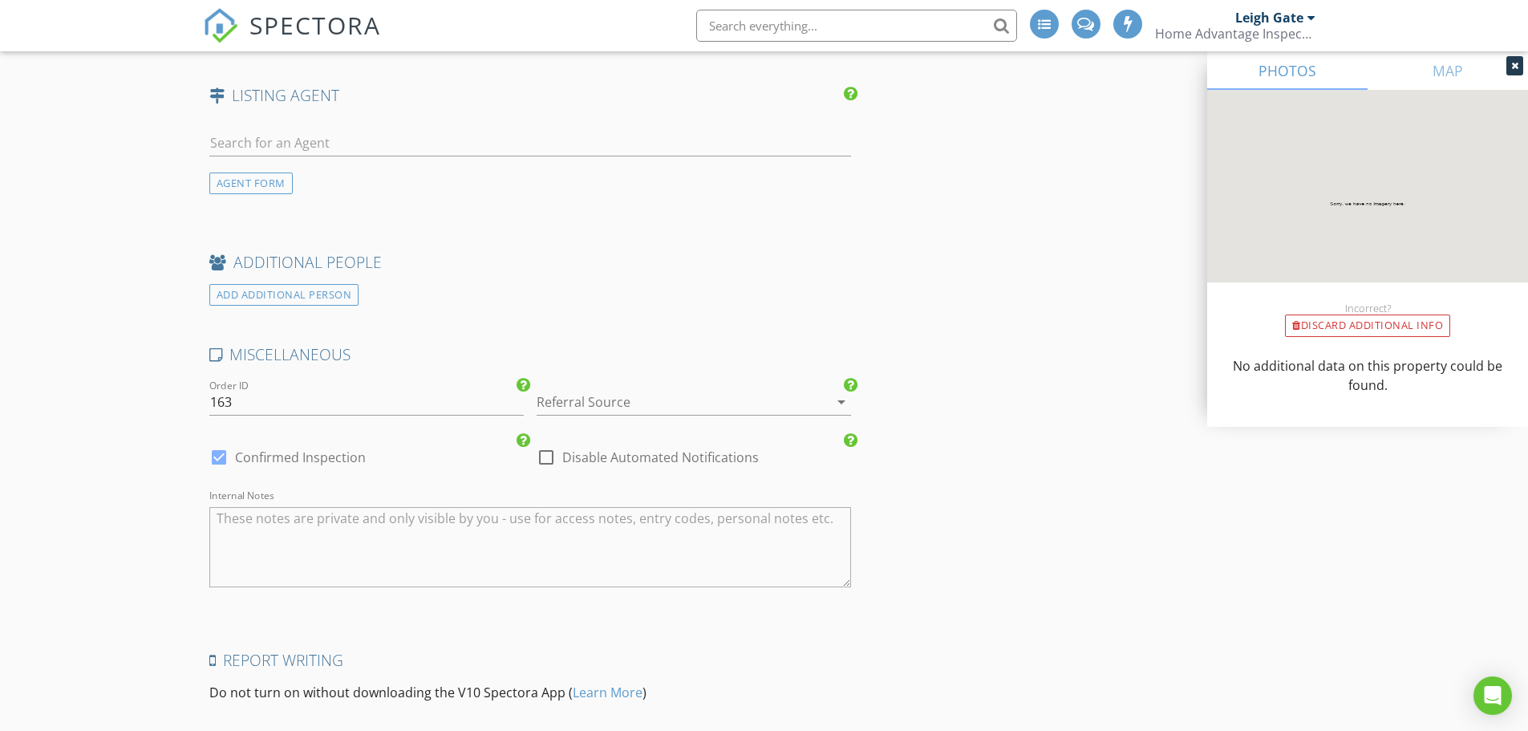
click at [620, 403] on div at bounding box center [671, 402] width 269 height 26
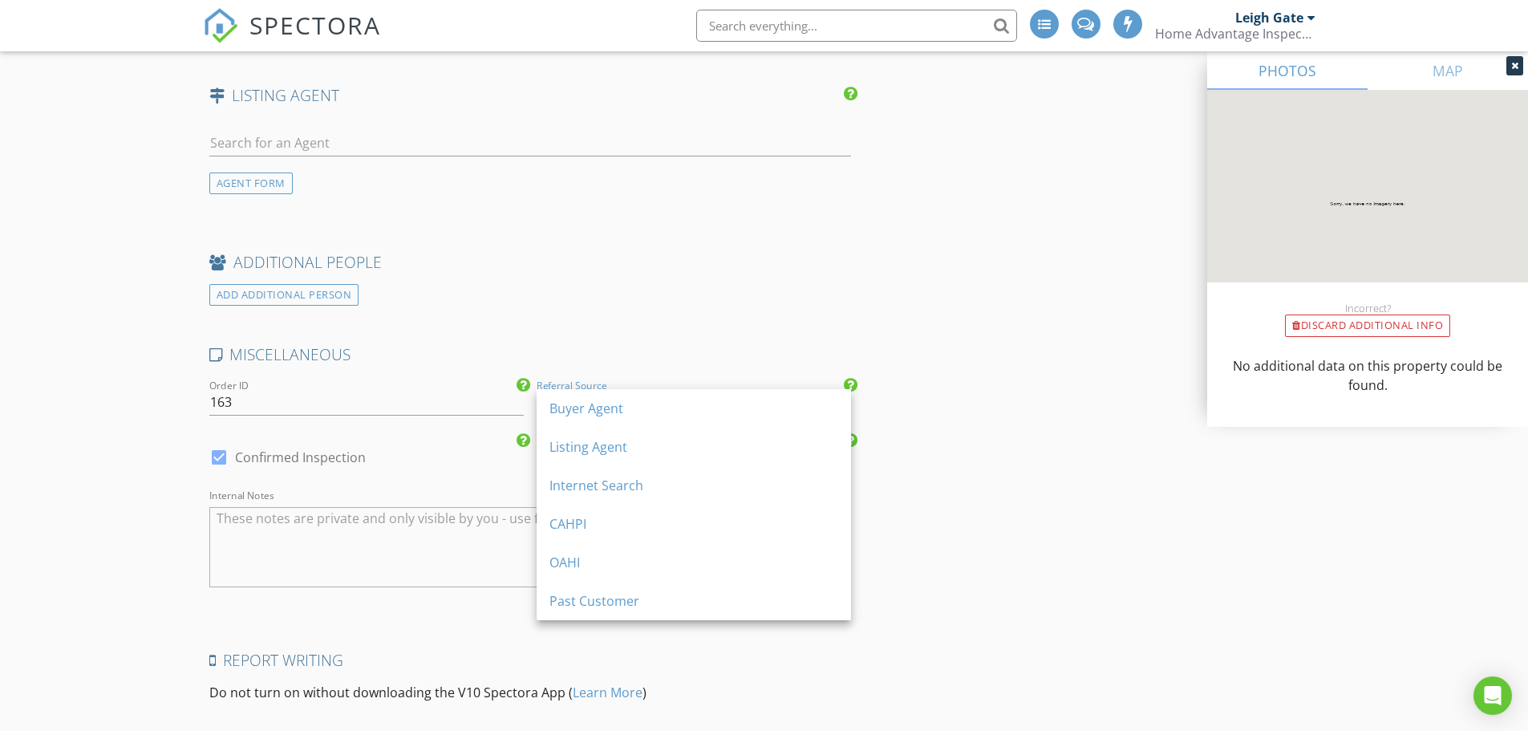
click at [620, 403] on div "Buyer Agent" at bounding box center [693, 408] width 289 height 19
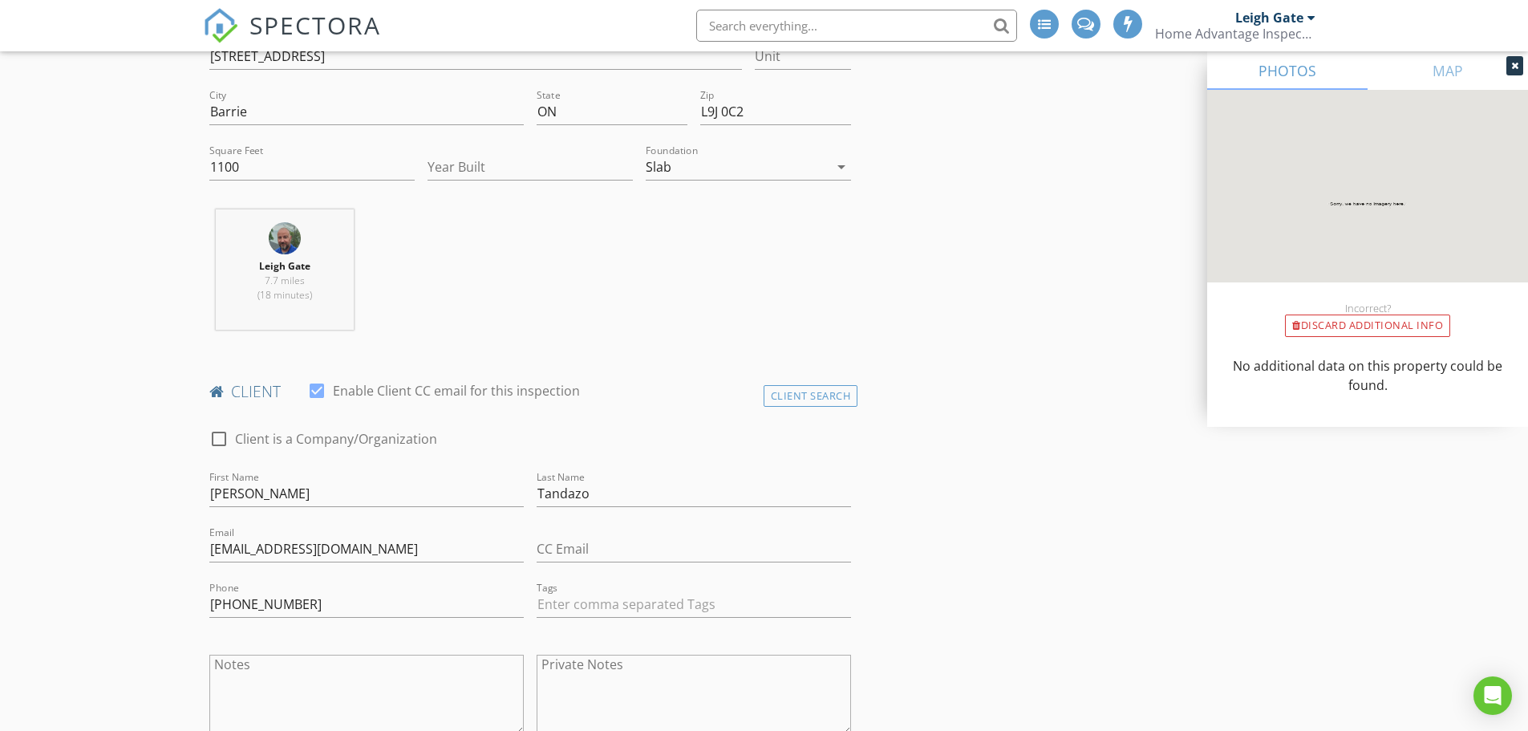
scroll to position [0, 0]
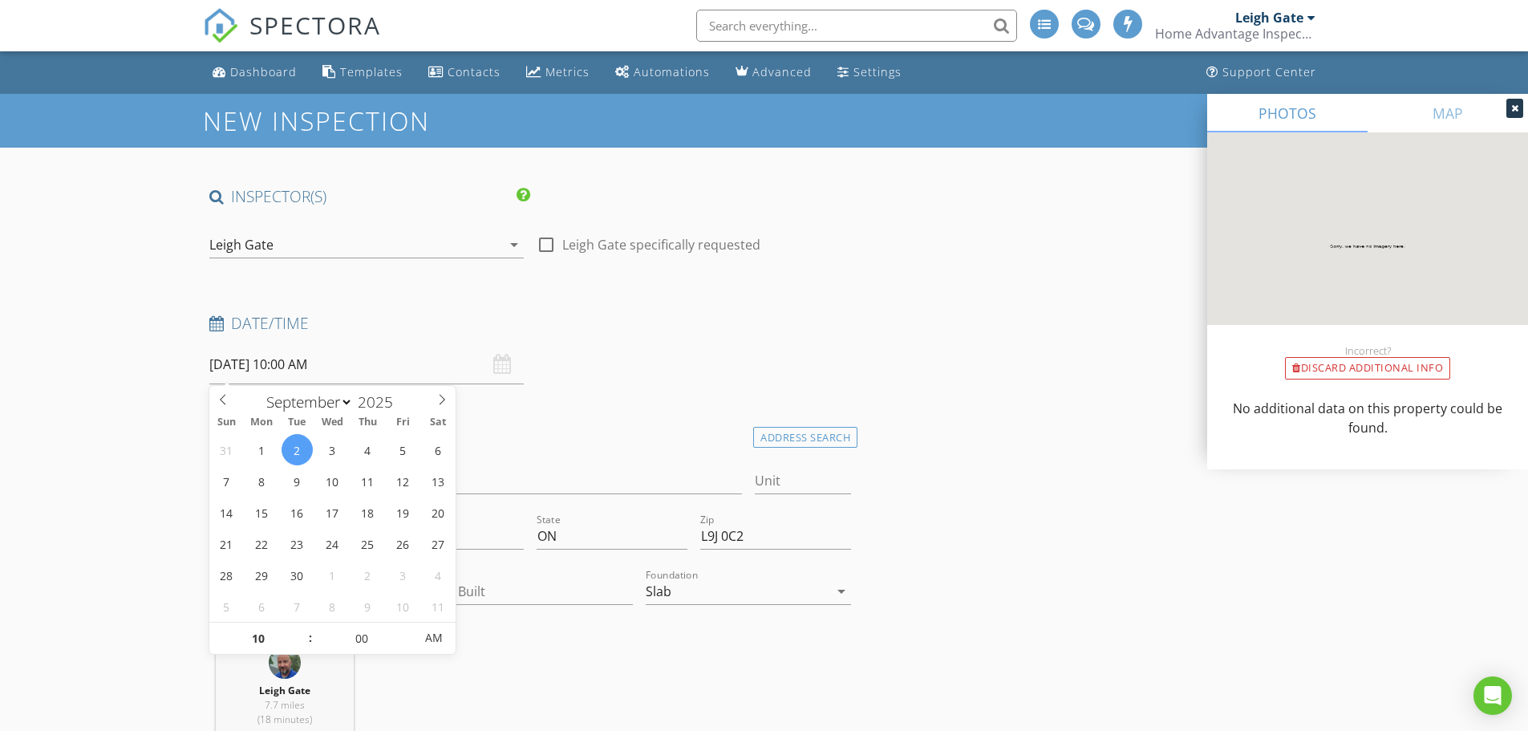
click at [228, 364] on input "[DATE] 10:00 AM" at bounding box center [366, 364] width 314 height 39
click at [229, 363] on input "[DATE] 10:00 AM" at bounding box center [366, 364] width 314 height 39
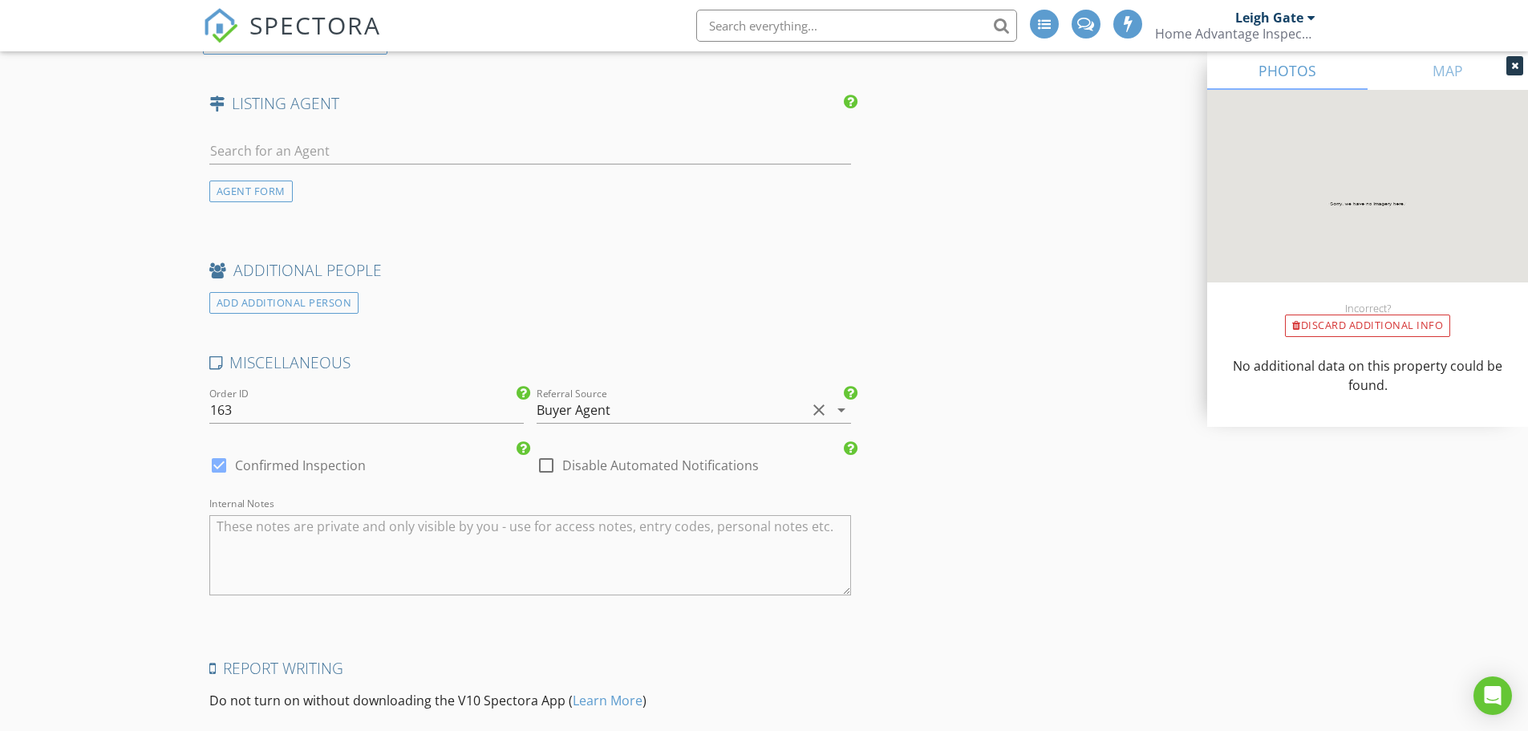
scroll to position [2590, 0]
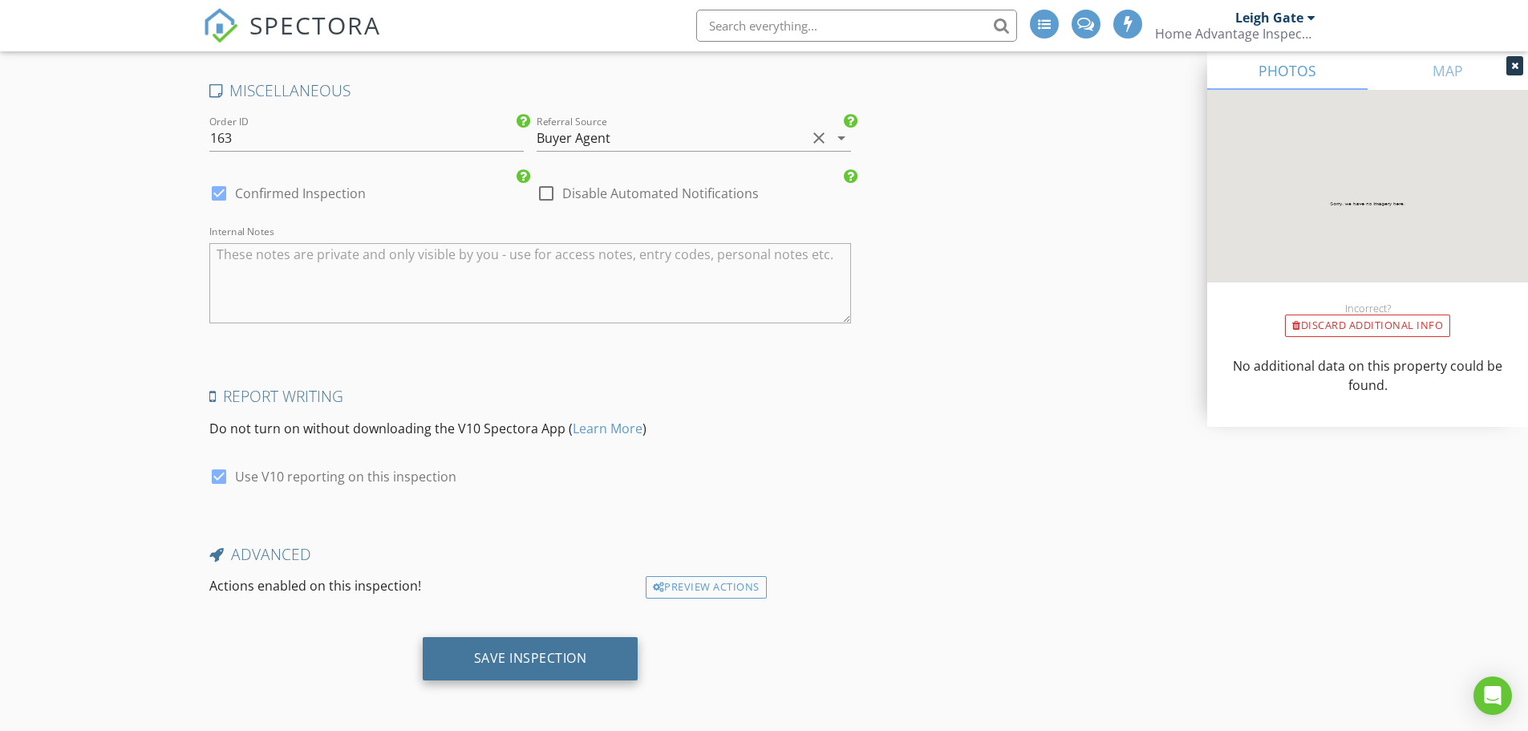
click at [513, 652] on div "Save Inspection" at bounding box center [530, 658] width 113 height 16
